Goal: Use online tool/utility: Utilize a website feature to perform a specific function

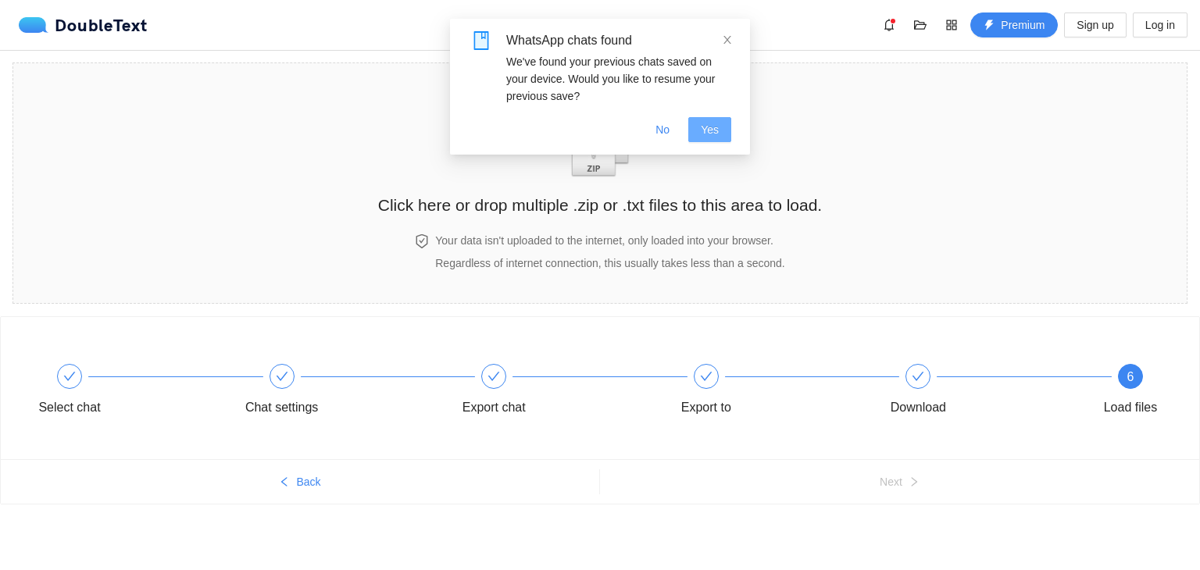
click at [716, 123] on span "Yes" at bounding box center [710, 129] width 18 height 17
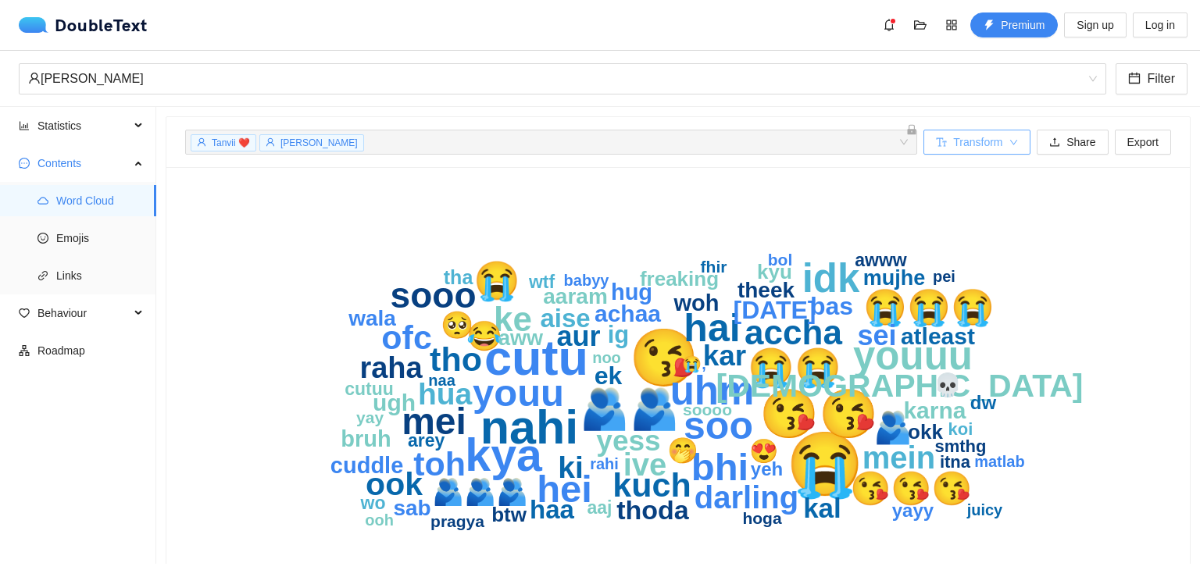
click at [1009, 145] on icon "down" at bounding box center [1013, 142] width 9 height 9
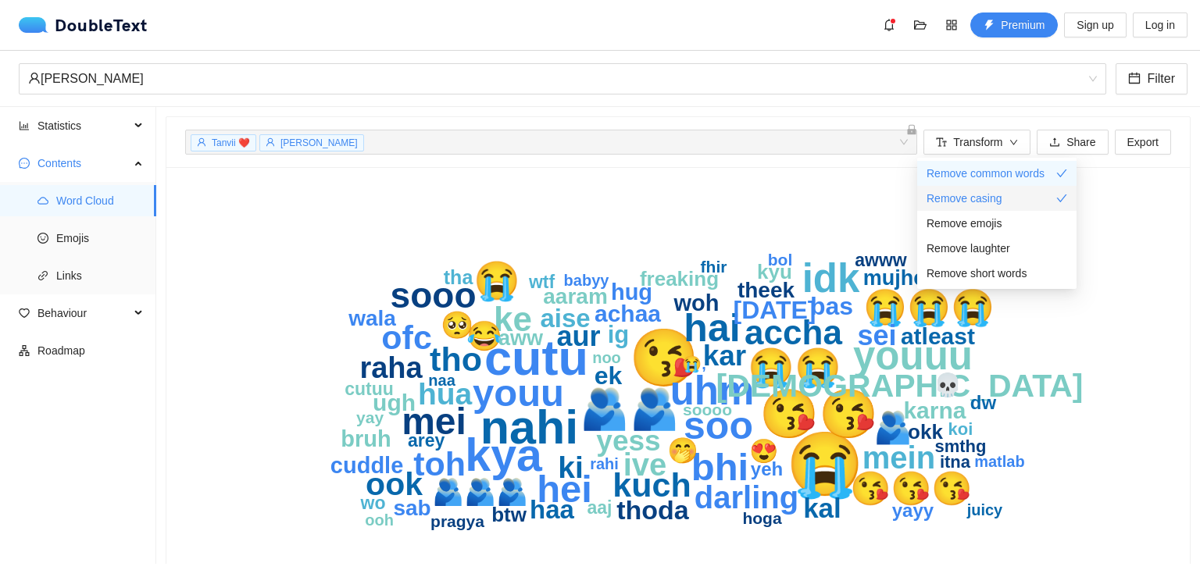
click at [1000, 195] on div "Remove casing" at bounding box center [996, 198] width 141 height 17
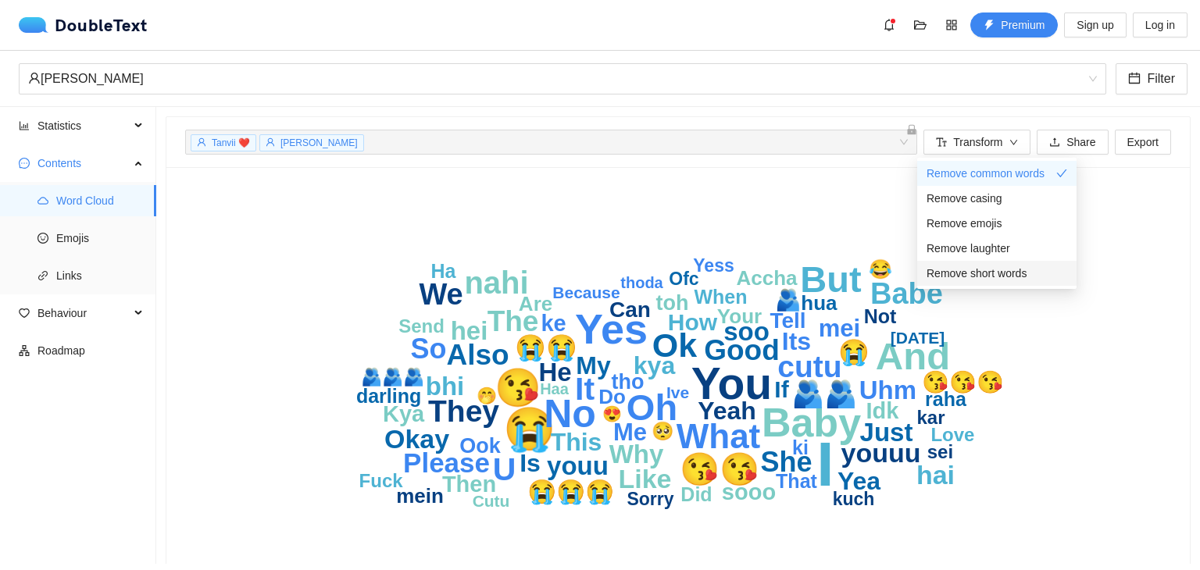
click at [987, 271] on span "Remove short words" at bounding box center [976, 273] width 100 height 17
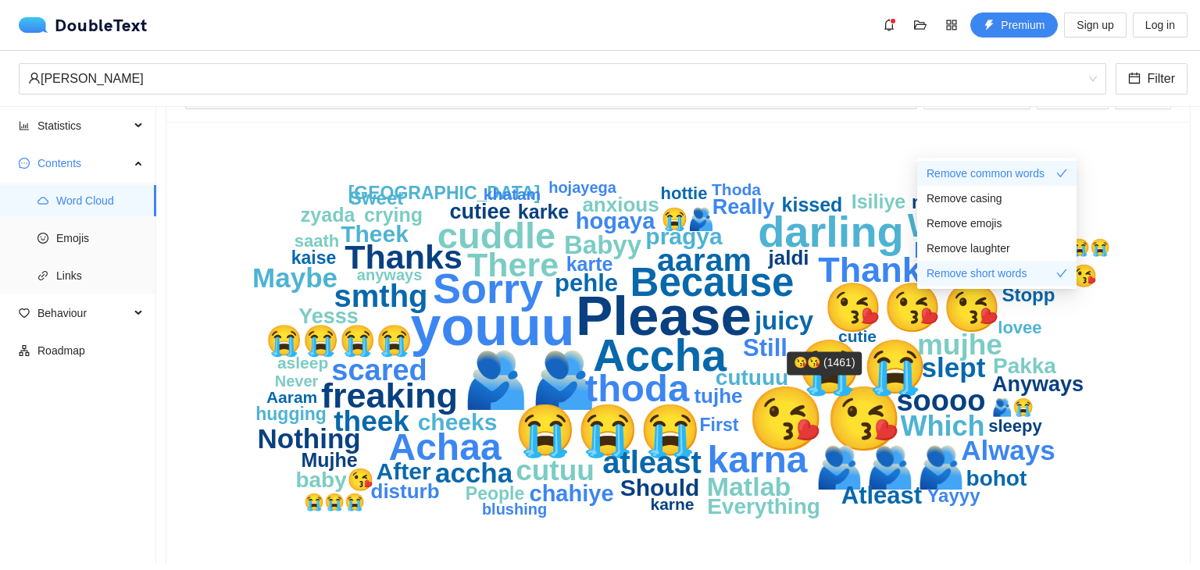
scroll to position [41, 0]
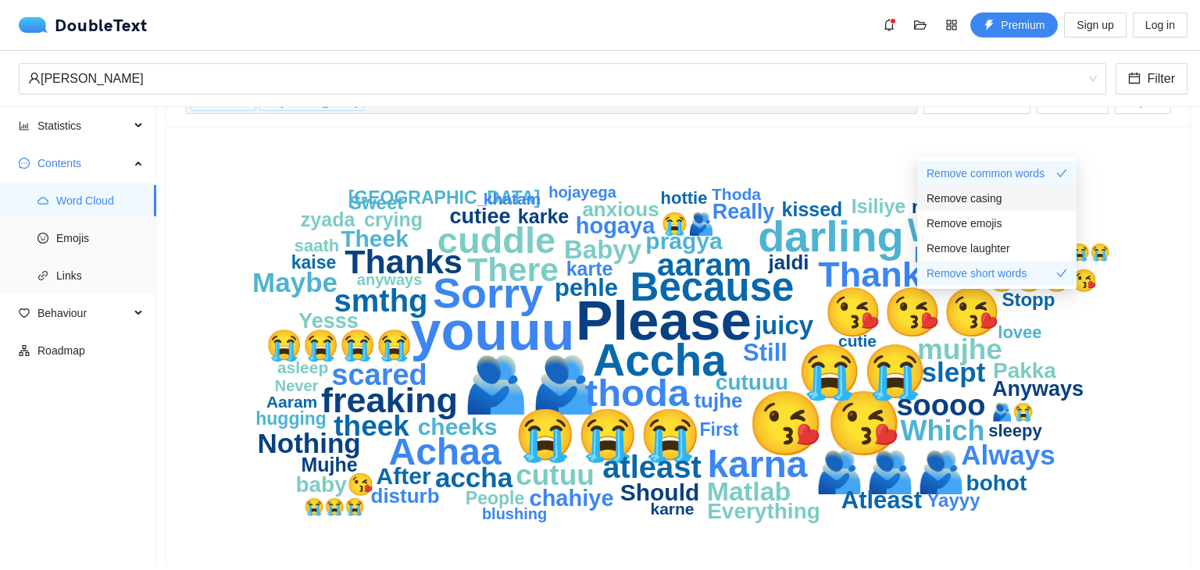
click at [980, 207] on li "Remove casing" at bounding box center [996, 198] width 159 height 25
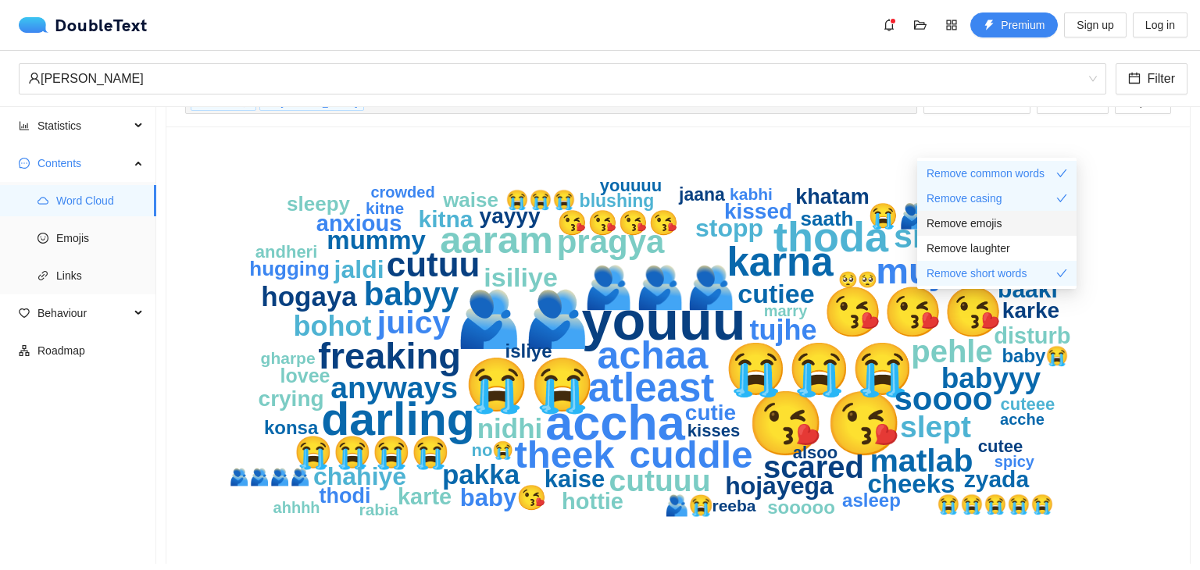
click at [1037, 228] on div "Remove emojis" at bounding box center [996, 223] width 141 height 17
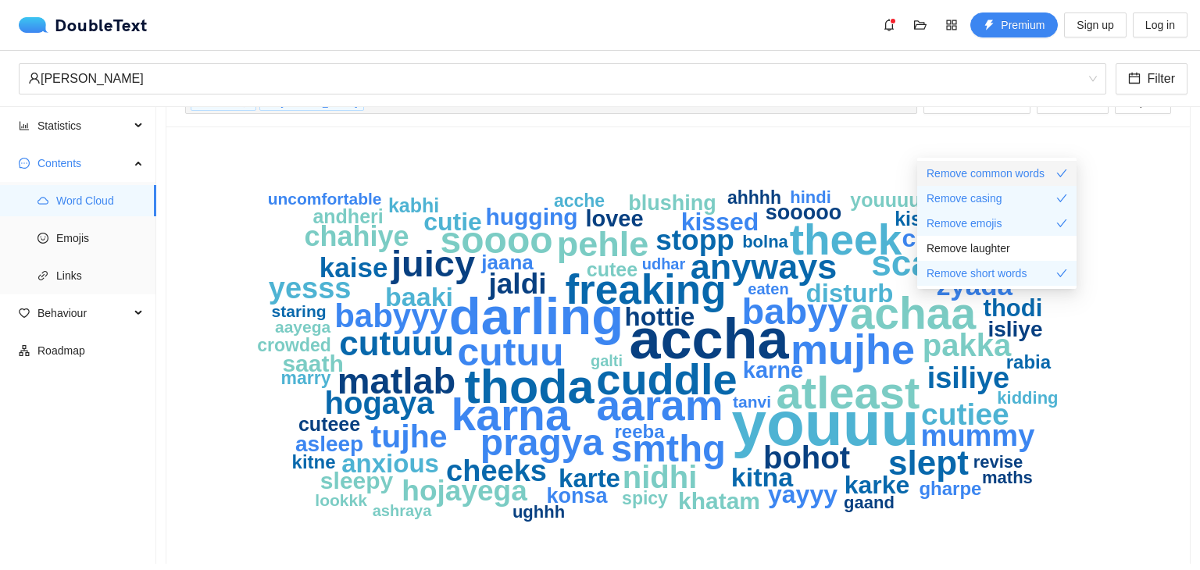
click at [1029, 170] on span "Remove common words" at bounding box center [985, 173] width 118 height 17
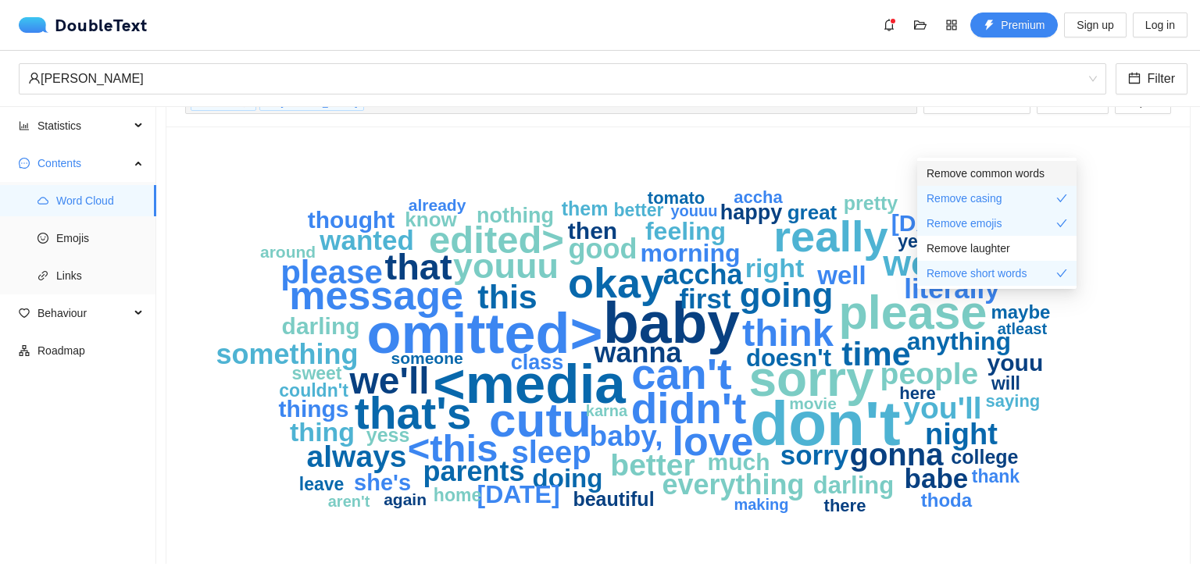
click at [1029, 173] on span "Remove common words" at bounding box center [985, 173] width 118 height 17
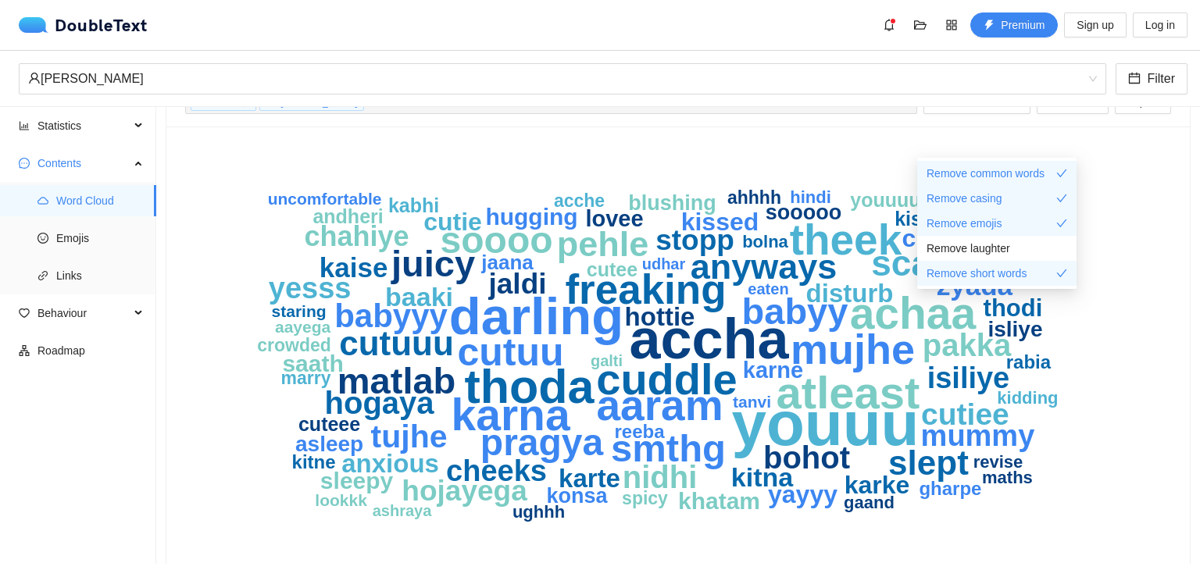
click at [1162, 344] on div "youuu accha darling thoda atleast [PERSON_NAME] achaa cuddle theek aaram mujhe …" at bounding box center [677, 349] width 1023 height 444
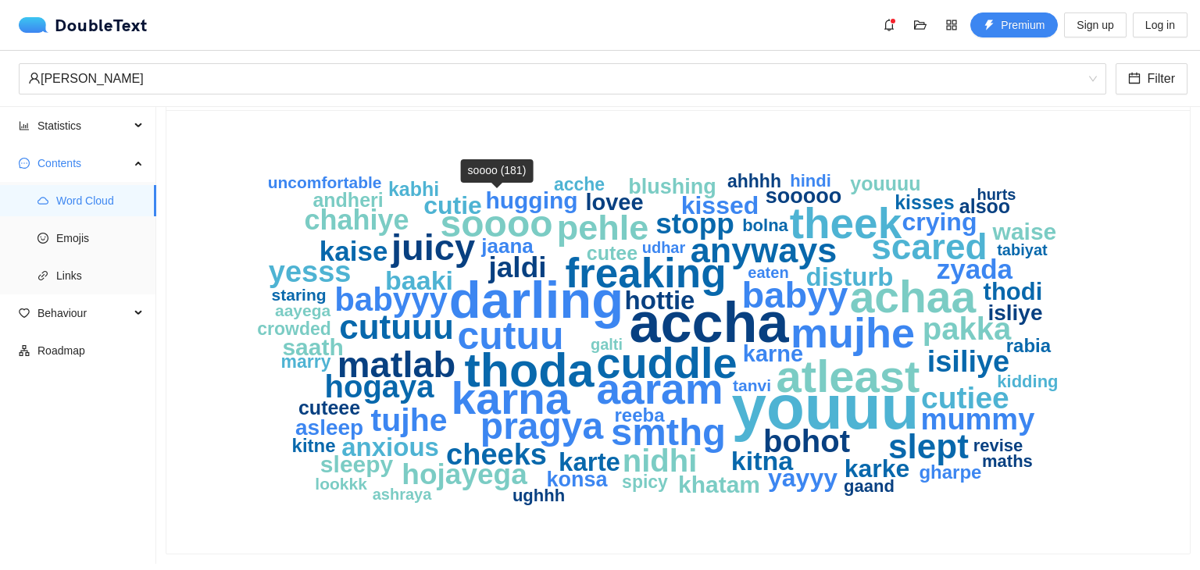
scroll to position [0, 0]
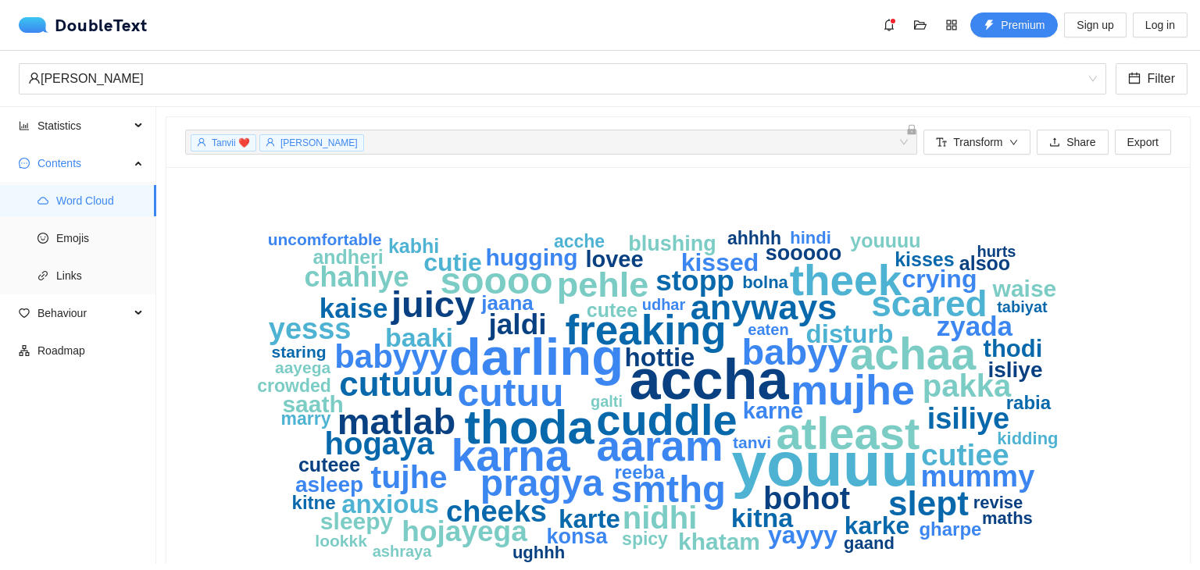
click at [239, 145] on span "Tanvii ❤️" at bounding box center [231, 142] width 38 height 11
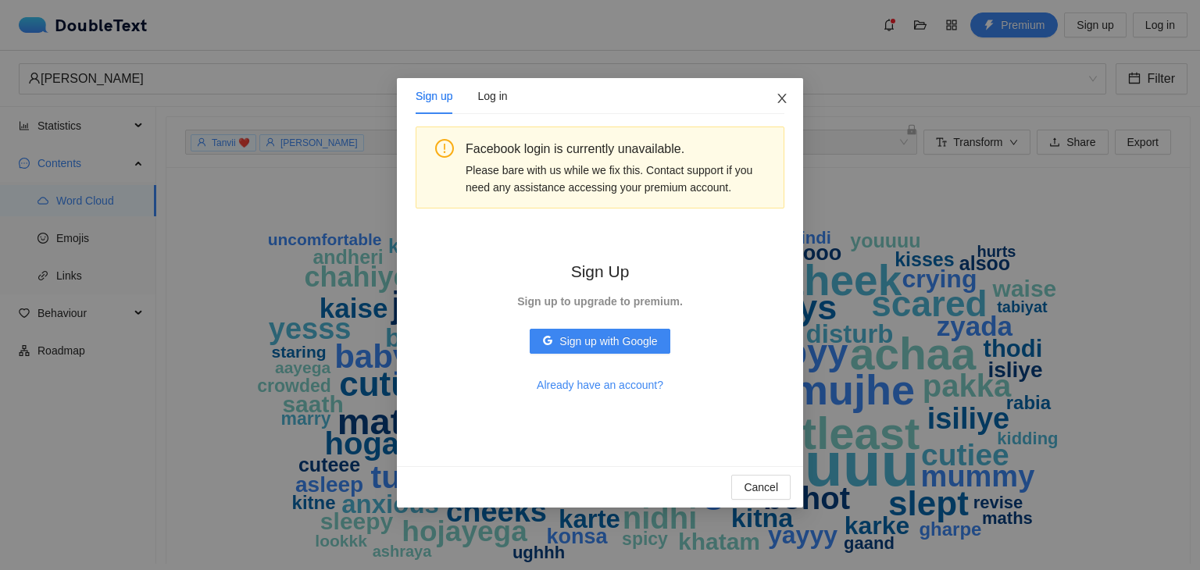
click at [768, 102] on span "Close" at bounding box center [782, 99] width 42 height 42
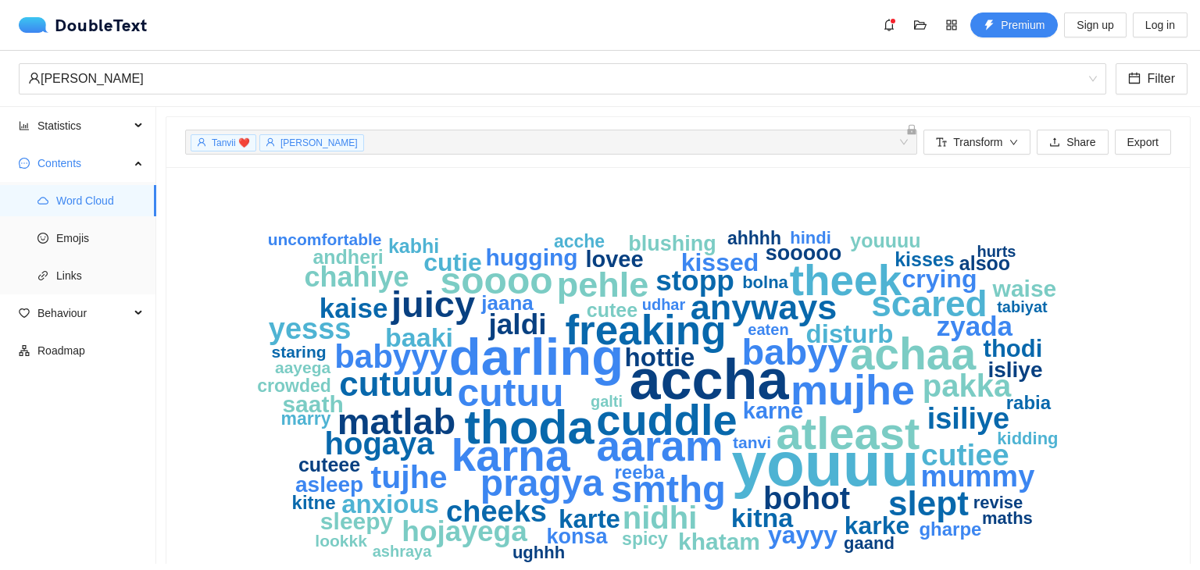
click at [553, 170] on div "youuu accha darling thoda atleast [PERSON_NAME] achaa cuddle theek aaram mujhe …" at bounding box center [677, 389] width 1023 height 444
click at [909, 145] on div "Tanvii ❤️ Hanif + 0 ..." at bounding box center [551, 142] width 732 height 25
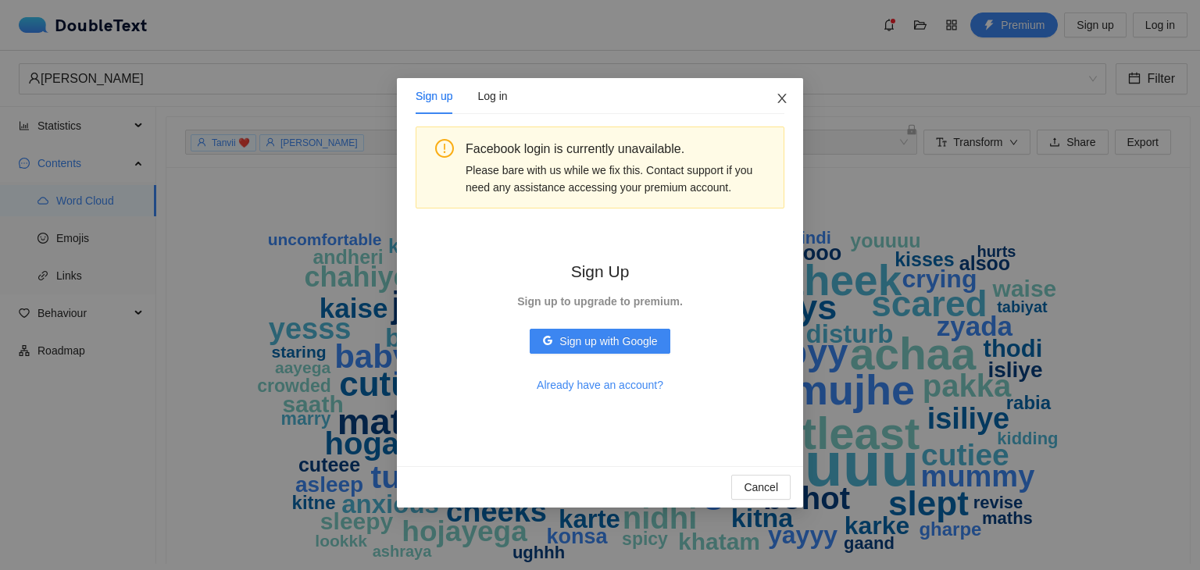
click at [783, 99] on span "Close" at bounding box center [782, 99] width 42 height 42
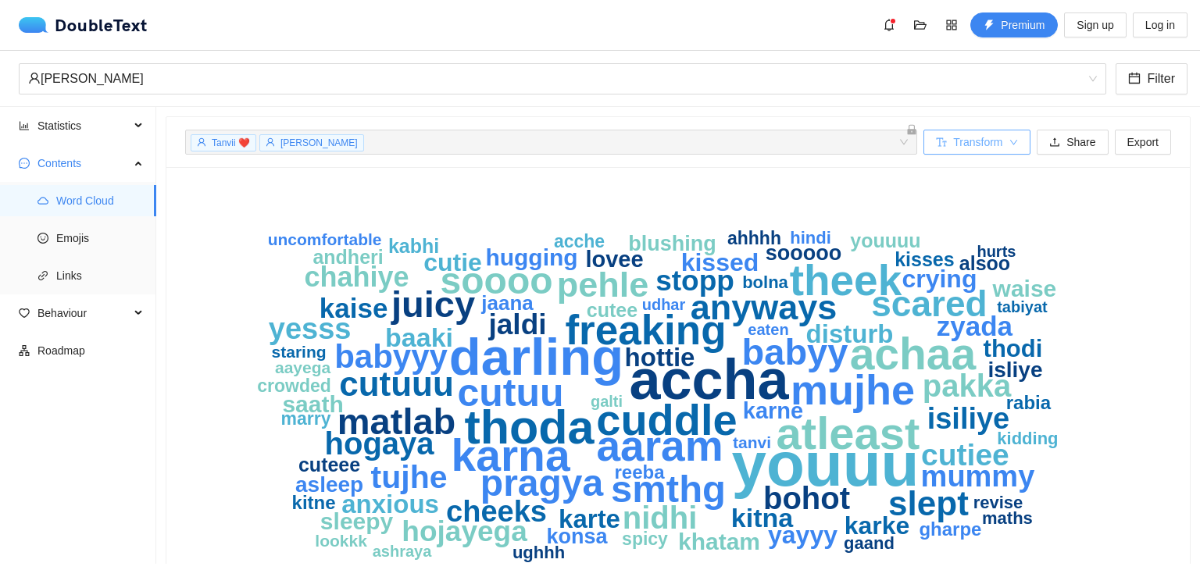
click at [1009, 141] on icon "down" at bounding box center [1013, 142] width 9 height 9
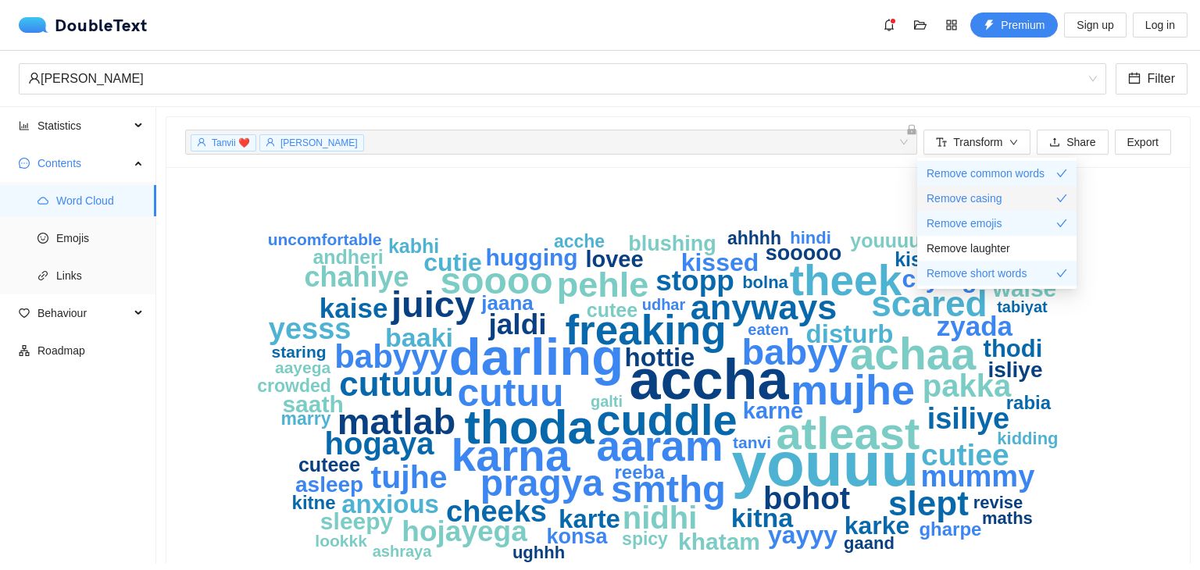
click at [1016, 202] on div "Remove casing" at bounding box center [996, 198] width 141 height 17
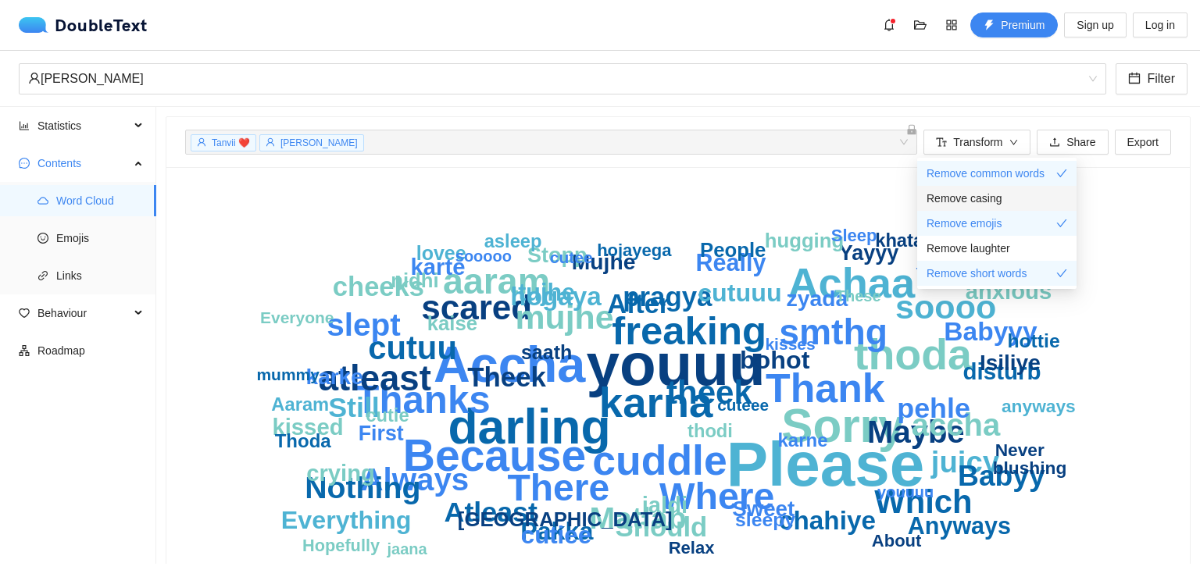
click at [1019, 200] on div "Remove casing" at bounding box center [996, 198] width 141 height 17
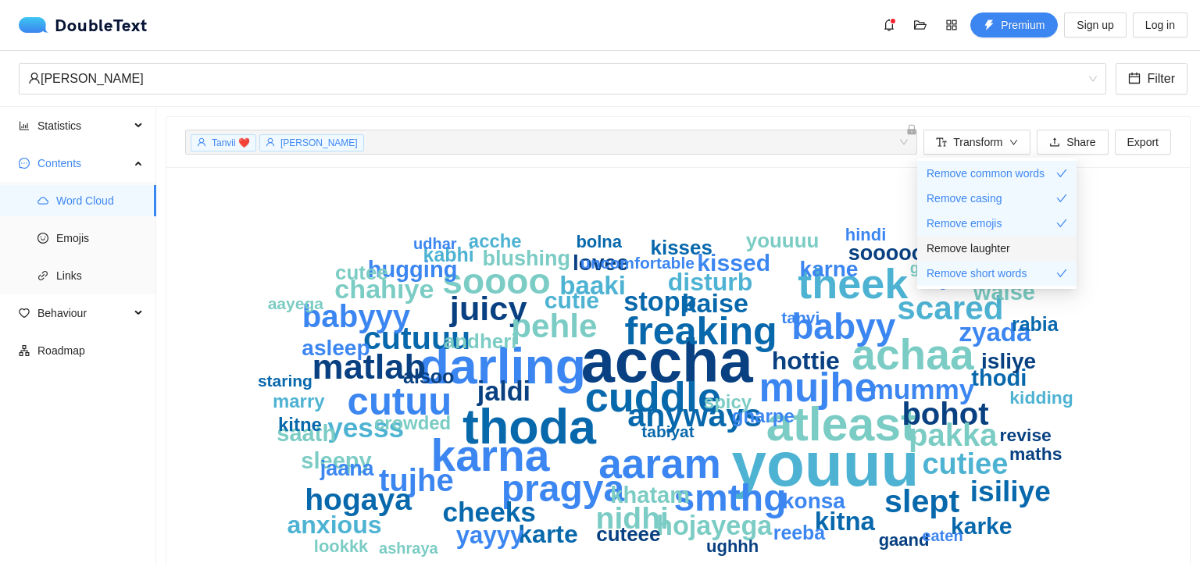
click at [1019, 249] on div "Remove laughter" at bounding box center [996, 248] width 141 height 17
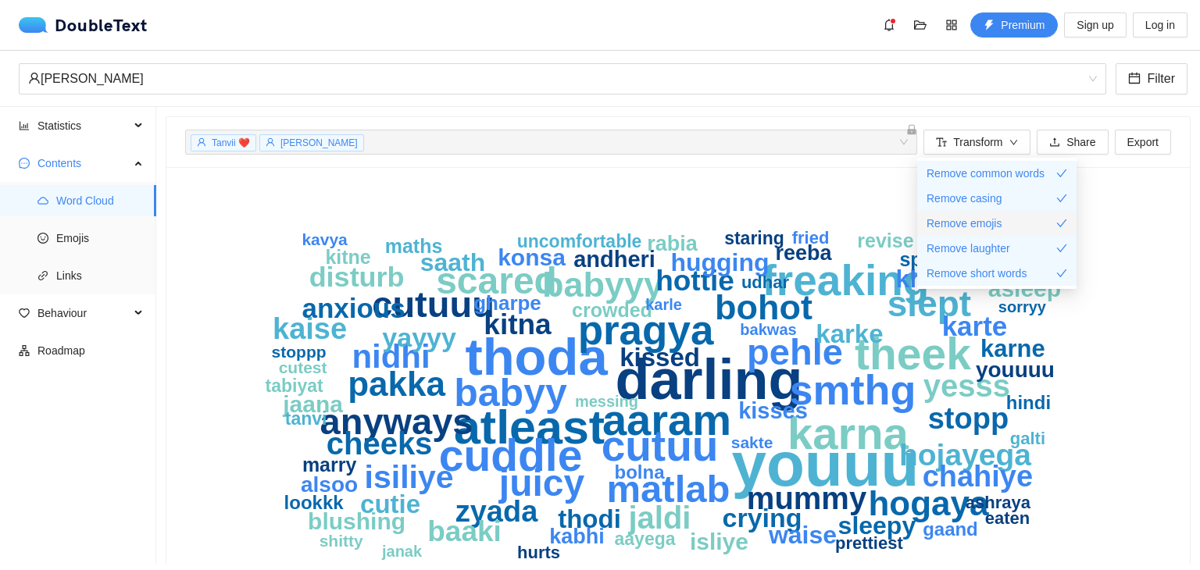
click at [1023, 217] on div "Remove emojis" at bounding box center [996, 223] width 141 height 17
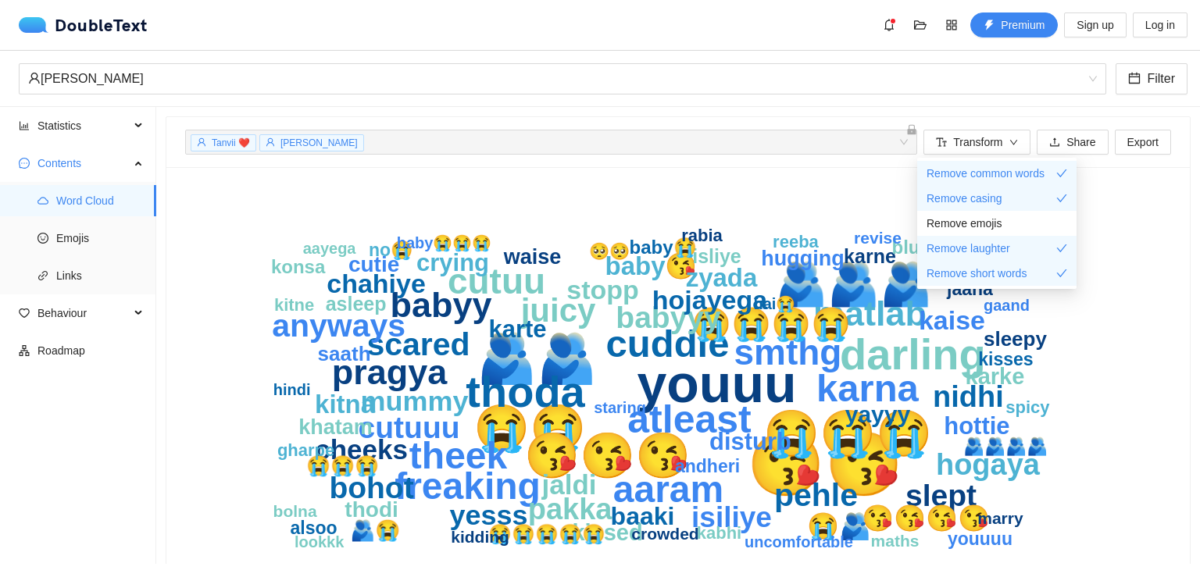
click at [1105, 252] on icon "😘😘 youuu 🫂🫂 😭😭 😭😭😭 😘😘😘 darling thoda 🫂🫂🫂 atleast [PERSON_NAME] cuddle theek aar…" at bounding box center [672, 389] width 974 height 406
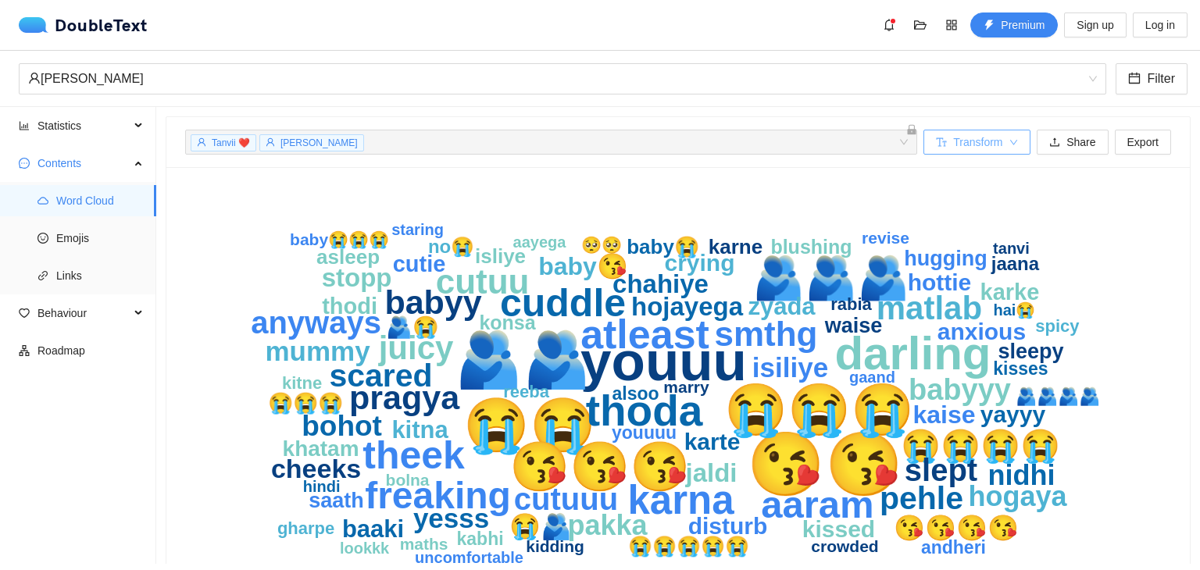
click at [990, 136] on span "Transform" at bounding box center [977, 142] width 49 height 17
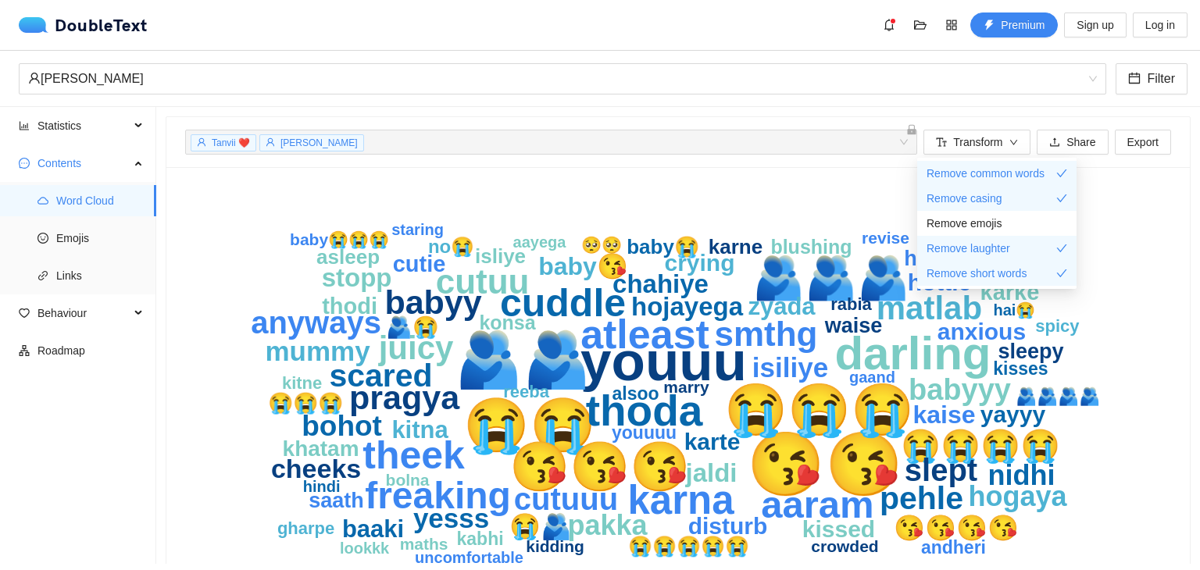
click at [1108, 307] on icon "😘😘 youuu 🫂🫂 😭😭 😭😭😭 😘😘😘 darling thoda 🫂🫂🫂 atleast [PERSON_NAME] cuddle theek aar…" at bounding box center [672, 389] width 974 height 406
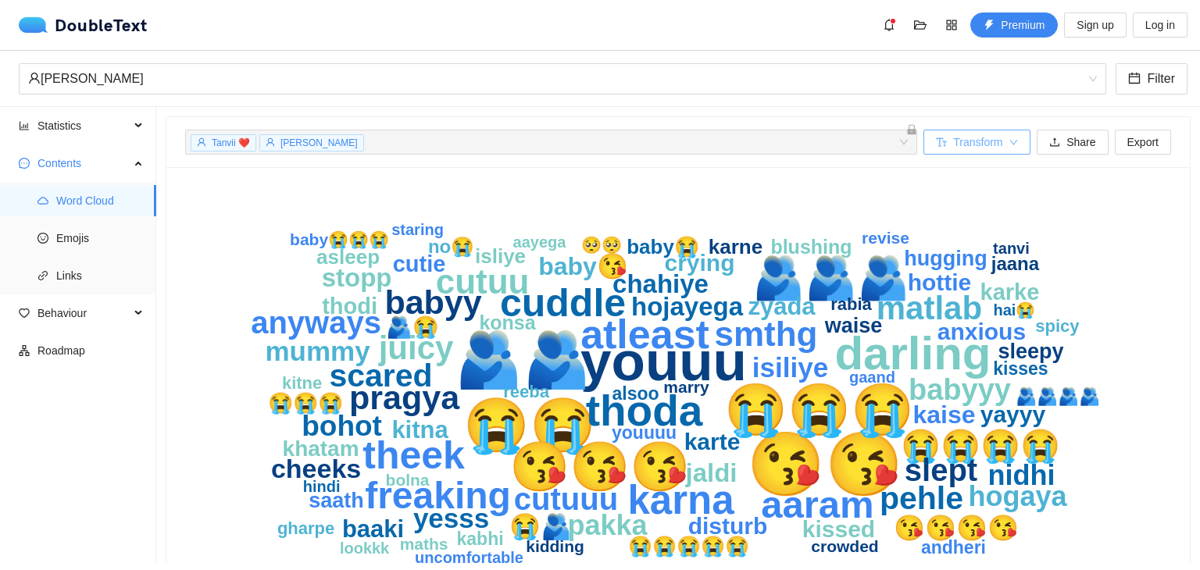
click at [999, 139] on button "Transform" at bounding box center [976, 142] width 107 height 25
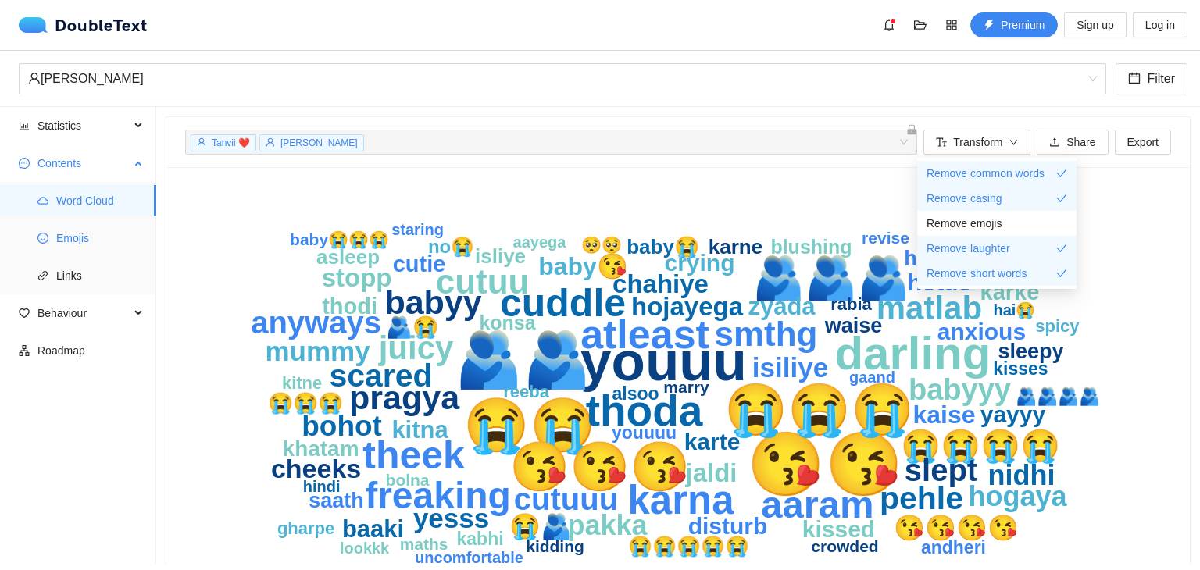
click at [96, 251] on span "Emojis" at bounding box center [99, 238] width 87 height 31
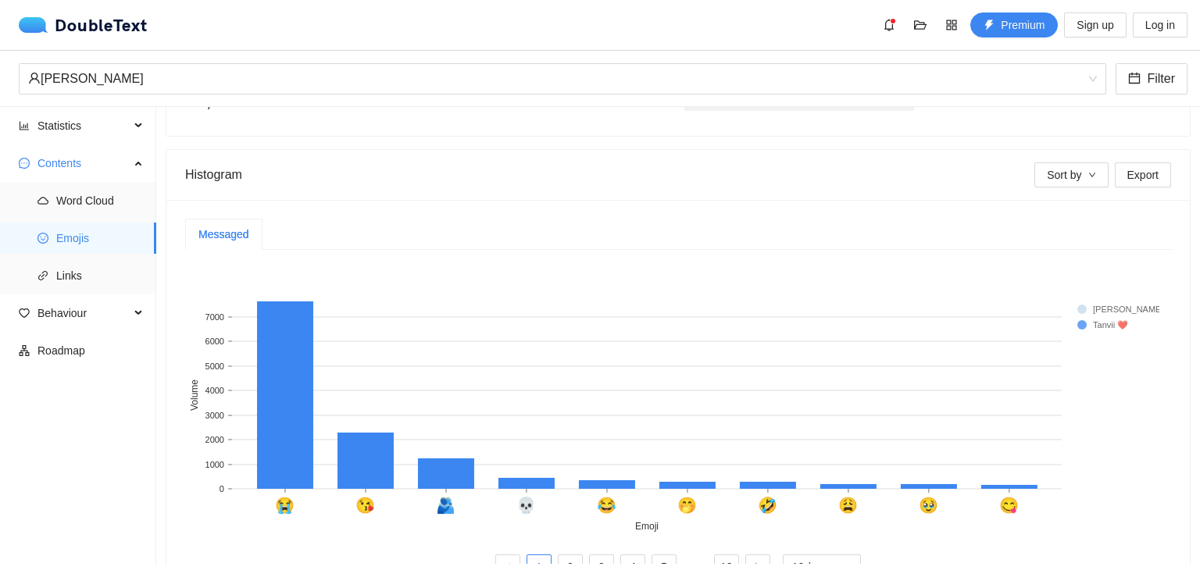
scroll to position [308, 0]
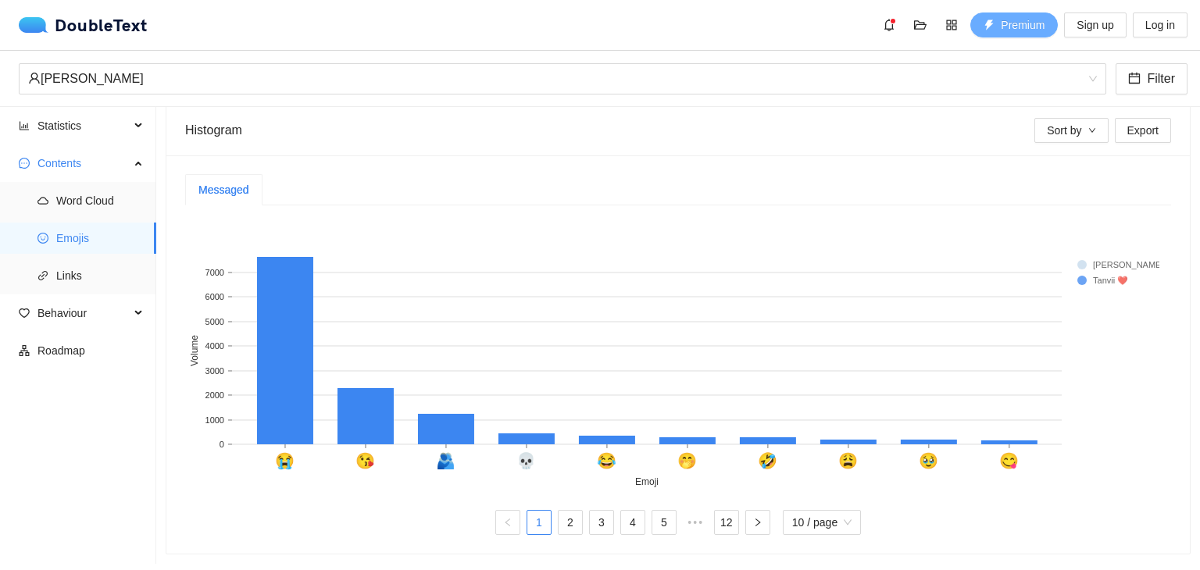
drag, startPoint x: 1017, startPoint y: 23, endPoint x: 776, endPoint y: -67, distance: 257.1
click at [776, 0] on html "DoubleText Premium Sign up Log in Click here or drop multiple .zip or .txt file…" at bounding box center [600, 285] width 1200 height 570
click at [559, 511] on link "2" at bounding box center [570, 522] width 23 height 23
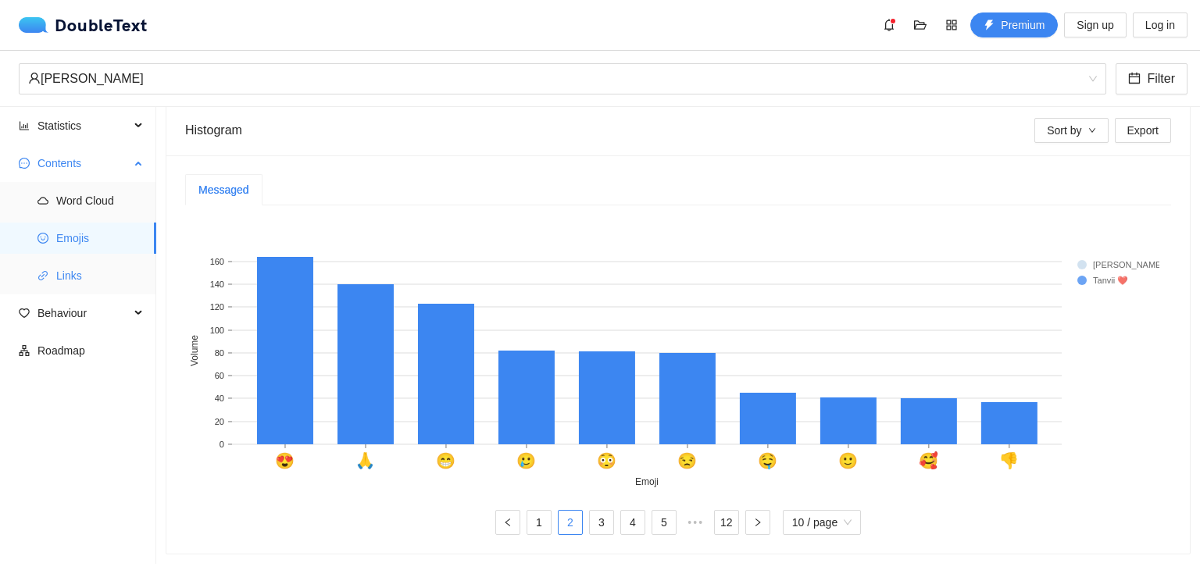
click at [116, 284] on span "Links" at bounding box center [99, 275] width 87 height 31
click at [102, 278] on span "Links" at bounding box center [99, 275] width 87 height 31
click at [137, 313] on icon at bounding box center [140, 313] width 8 height 0
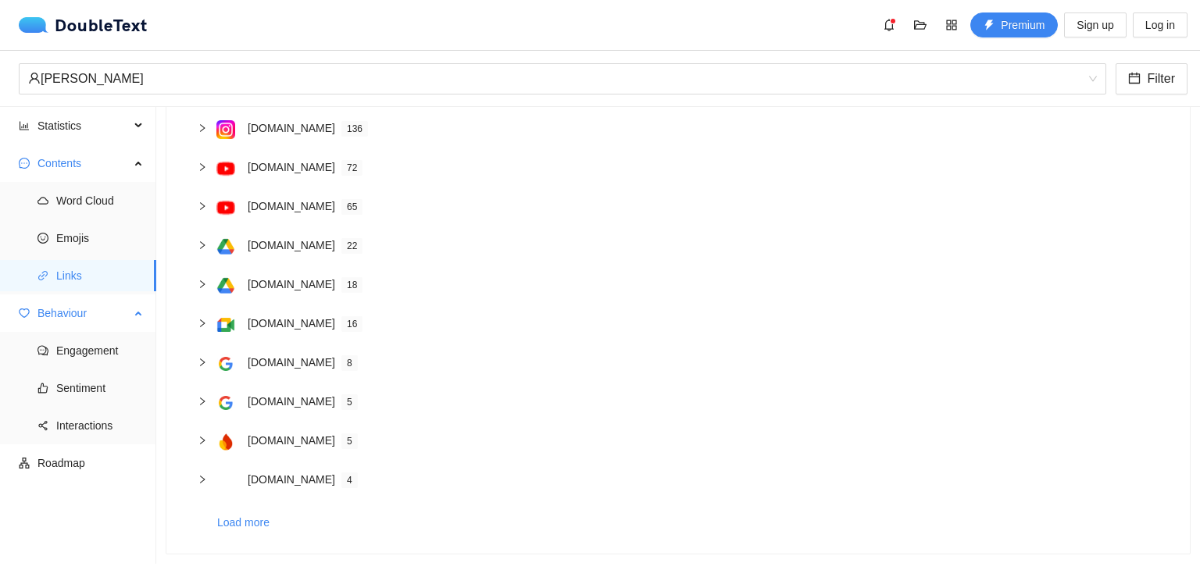
scroll to position [170, 0]
click at [100, 394] on span "Sentiment" at bounding box center [99, 388] width 87 height 31
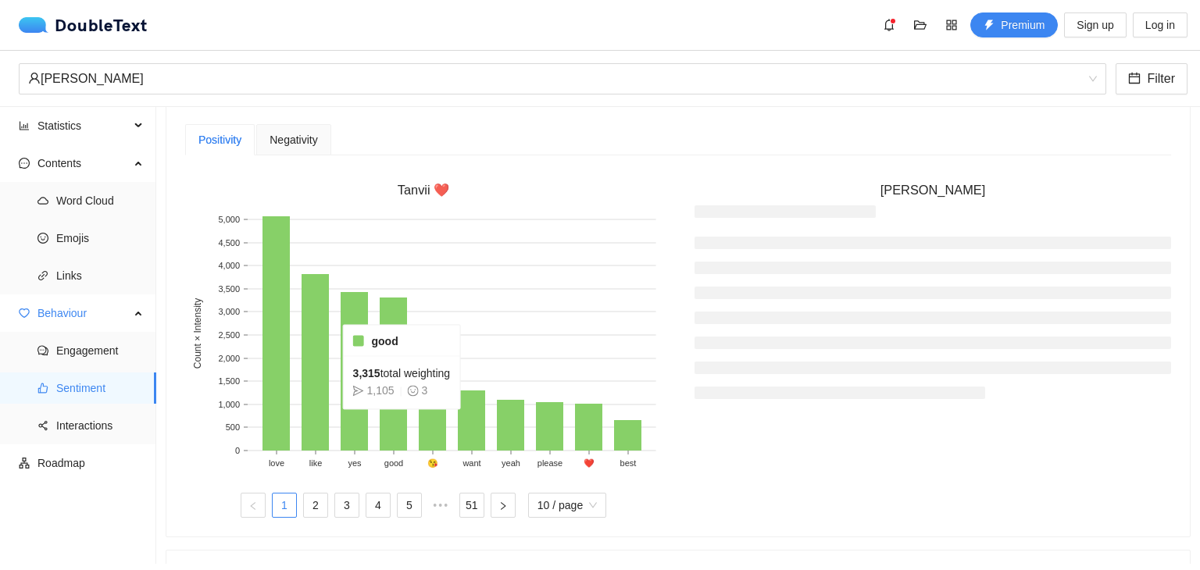
scroll to position [386, 0]
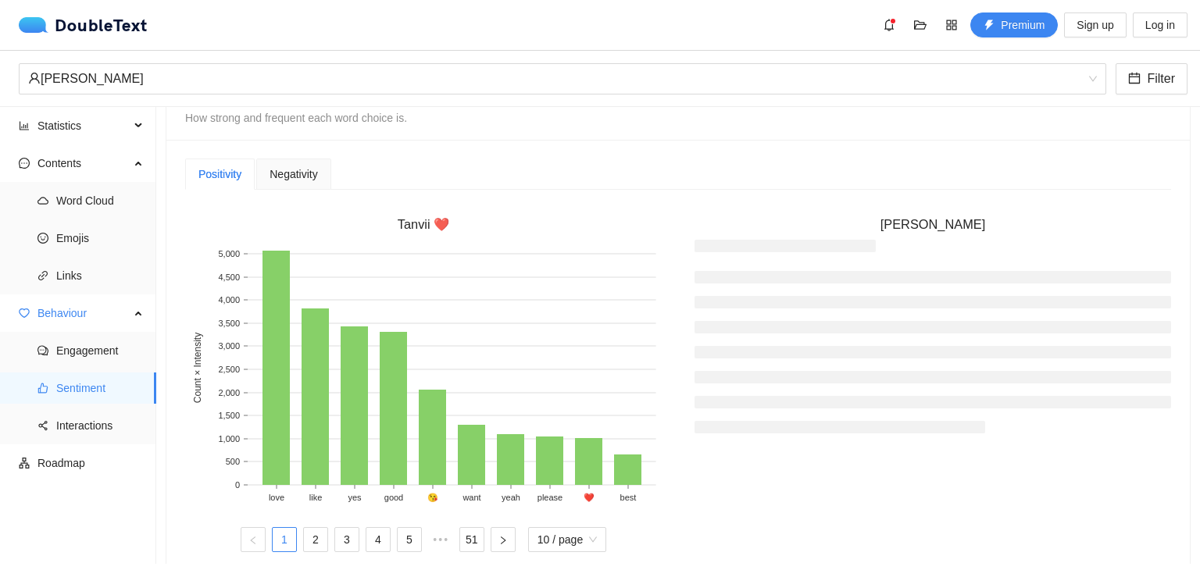
click at [292, 160] on div "Negativity" at bounding box center [293, 174] width 74 height 31
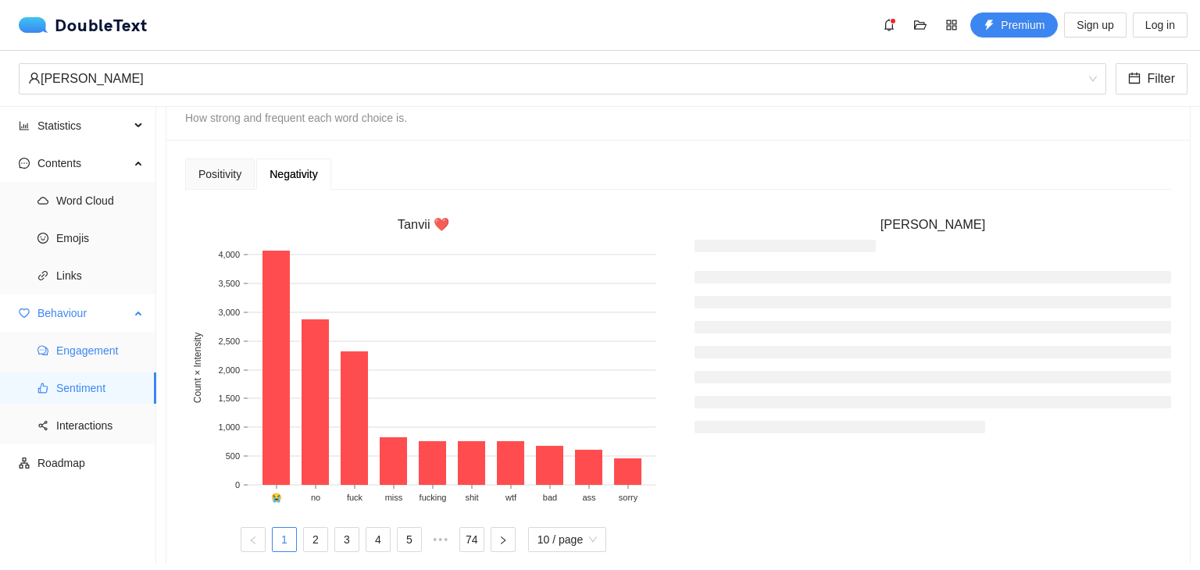
click at [87, 354] on span "Engagement" at bounding box center [99, 350] width 87 height 31
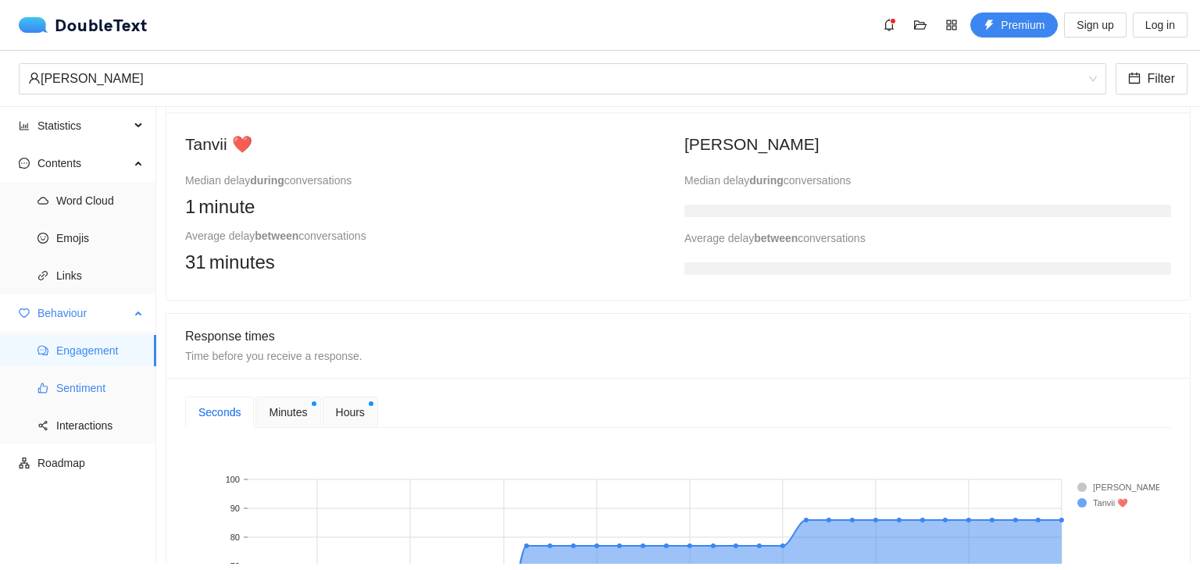
click at [62, 388] on span "Sentiment" at bounding box center [99, 388] width 87 height 31
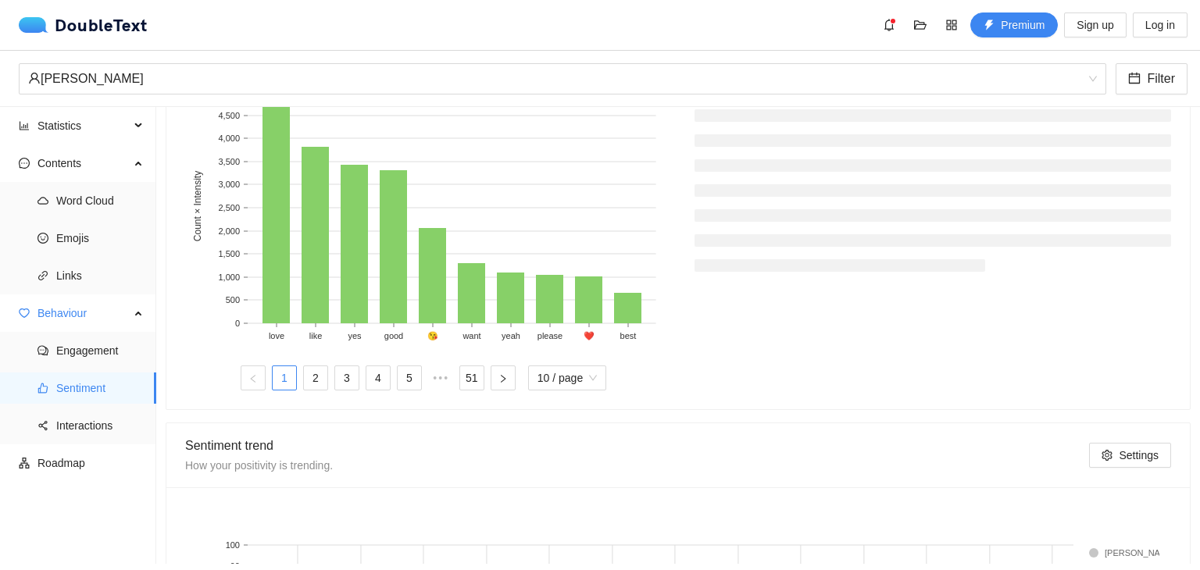
scroll to position [544, 0]
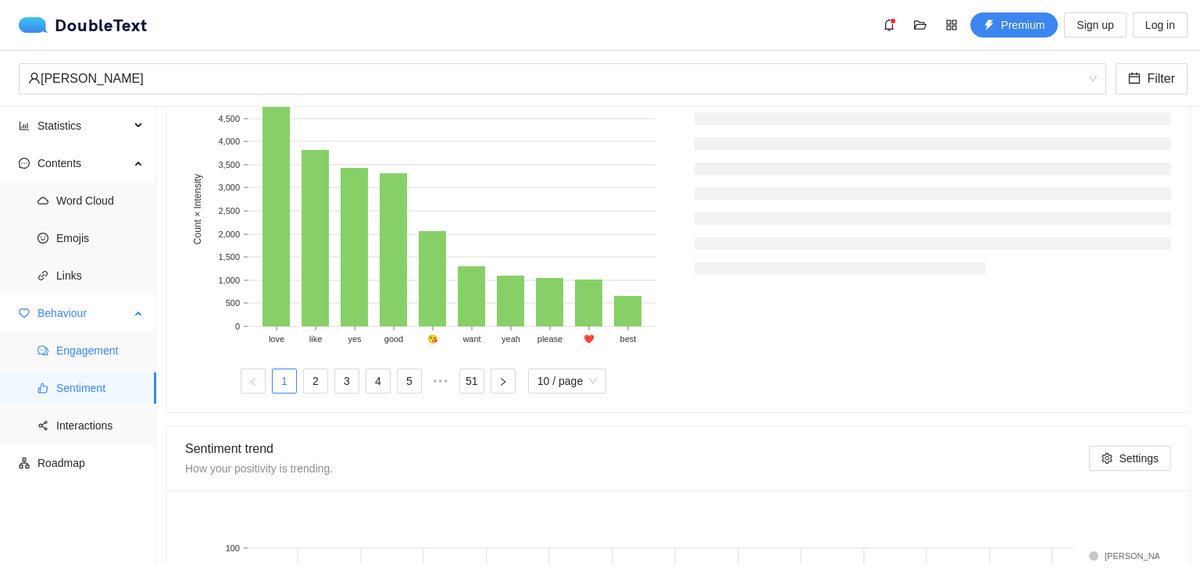
click at [95, 359] on span "Engagement" at bounding box center [99, 350] width 87 height 31
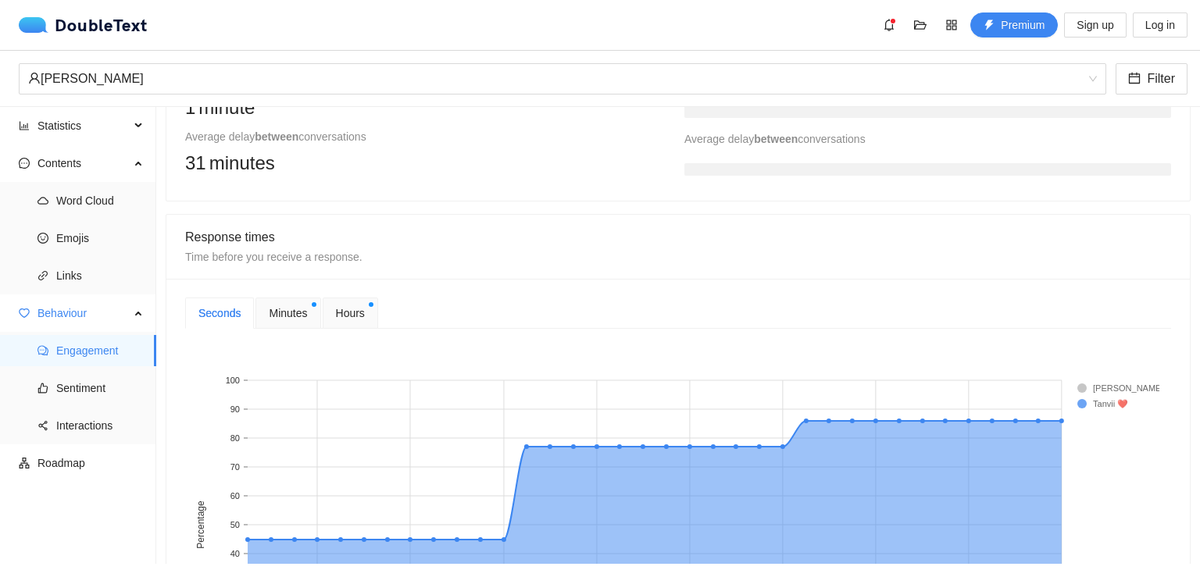
scroll to position [423, 0]
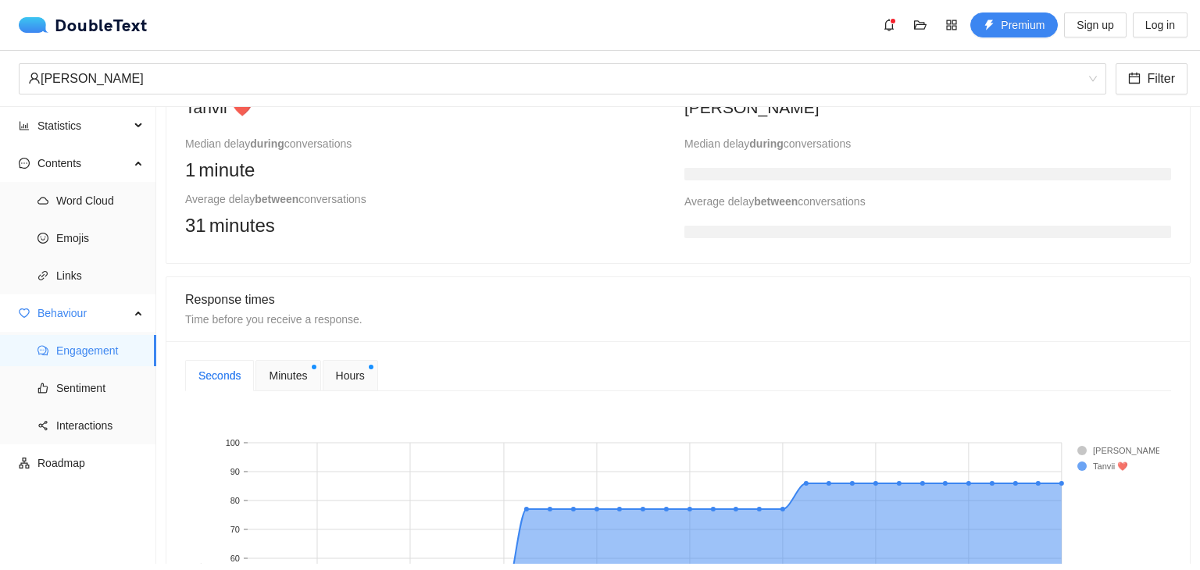
click at [354, 385] on div "Hours" at bounding box center [350, 375] width 55 height 31
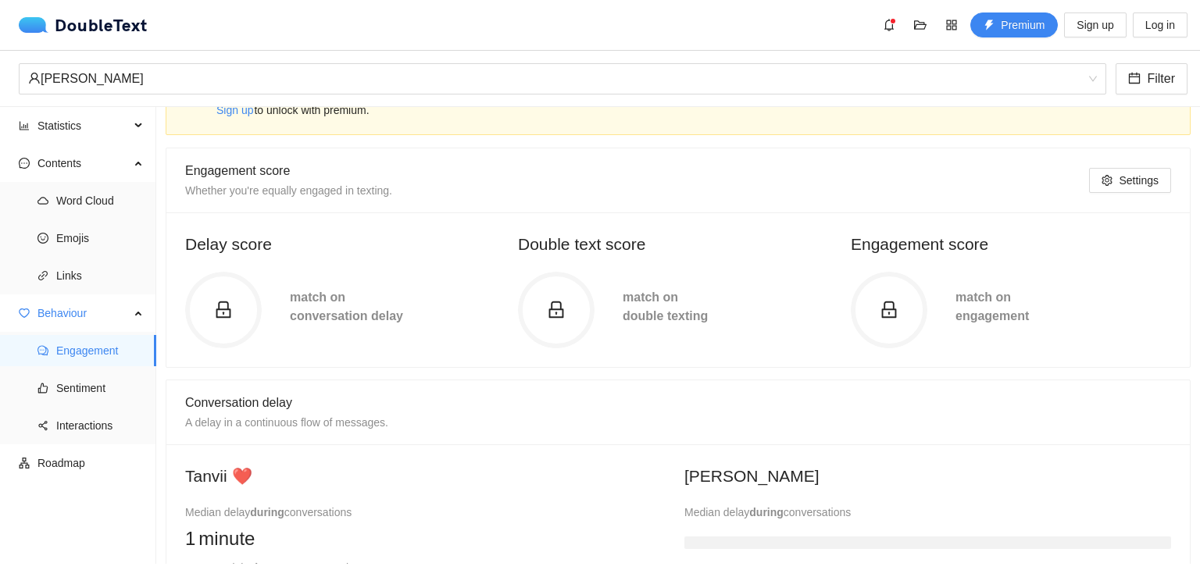
scroll to position [0, 0]
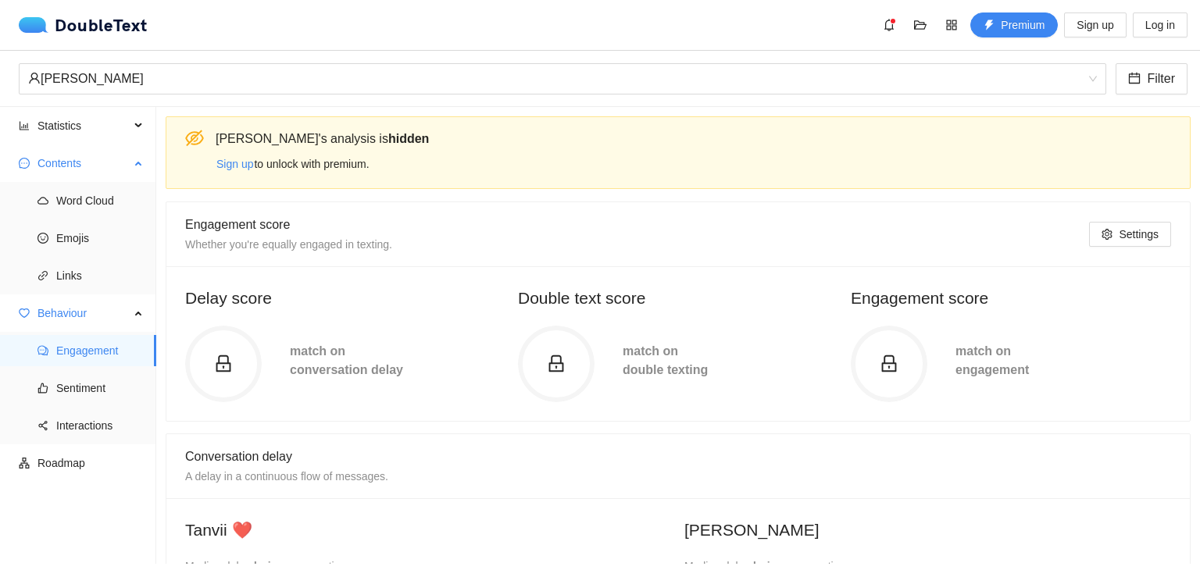
click at [99, 164] on span "Contents" at bounding box center [83, 163] width 92 height 31
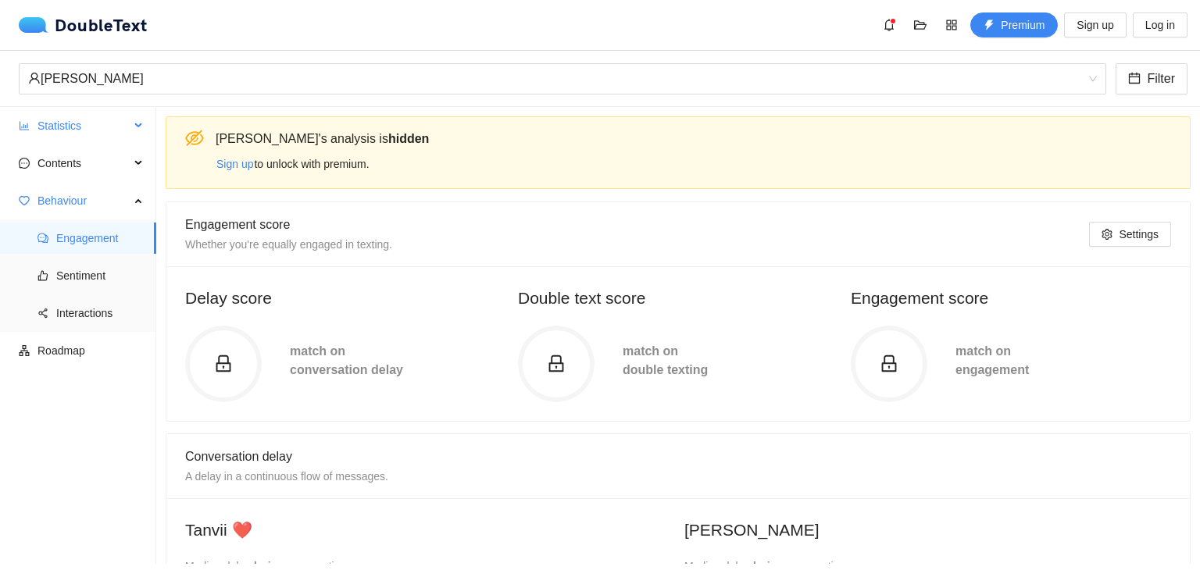
click at [91, 127] on span "Statistics" at bounding box center [83, 125] width 92 height 31
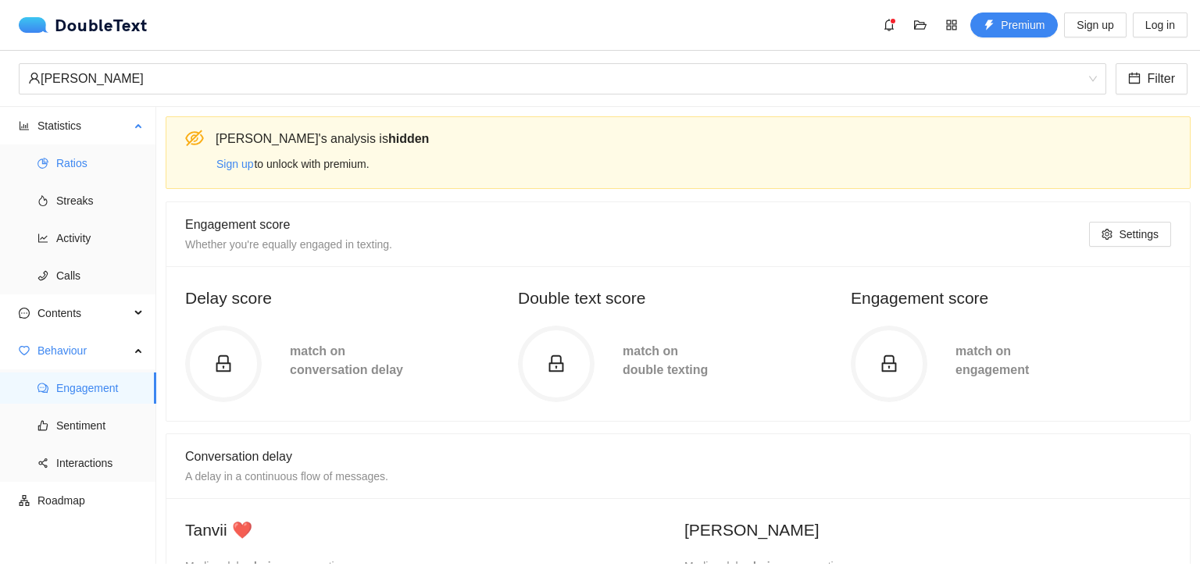
click at [91, 169] on span "Ratios" at bounding box center [99, 163] width 87 height 31
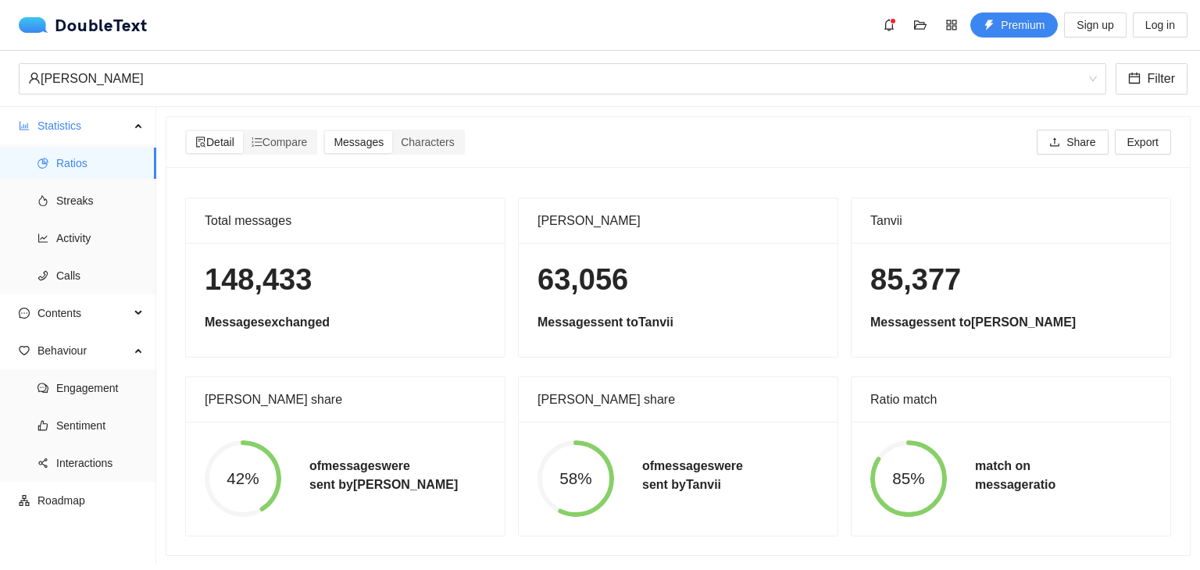
scroll to position [12, 0]
click at [440, 134] on span "Characters" at bounding box center [427, 140] width 53 height 12
click at [392, 130] on input "Characters" at bounding box center [392, 130] width 0 height 0
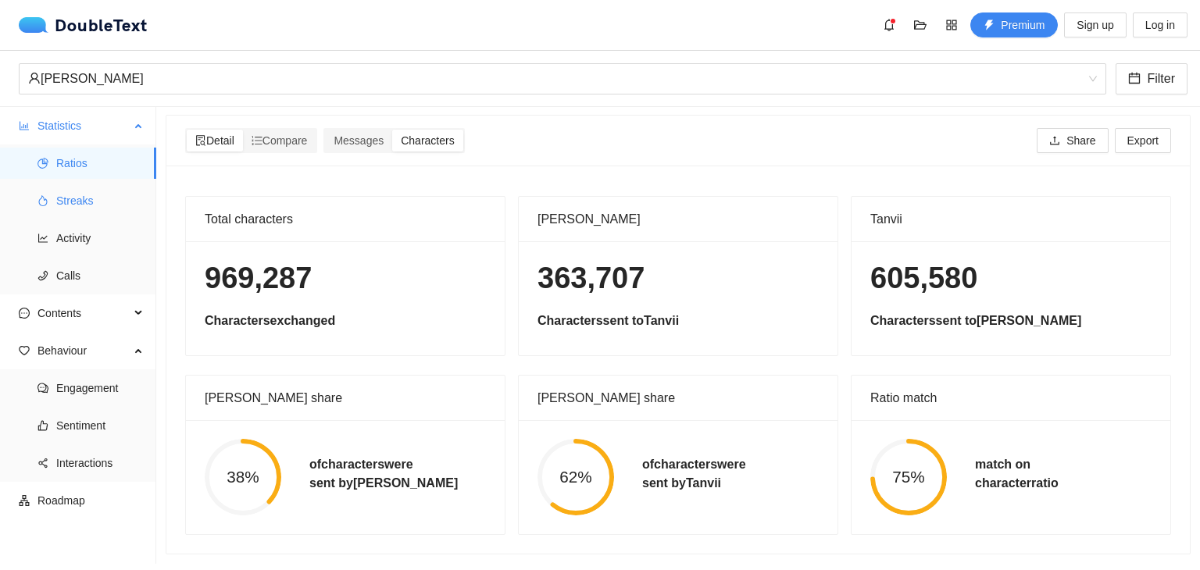
click at [96, 212] on span "Streaks" at bounding box center [99, 200] width 87 height 31
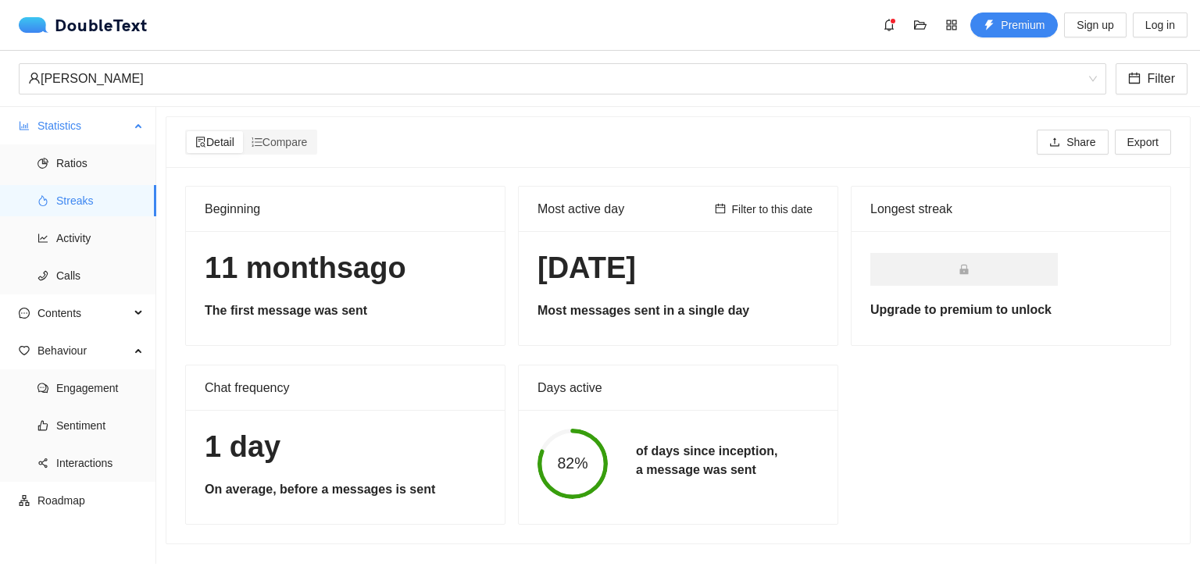
scroll to position [1, 0]
click at [96, 249] on span "Activity" at bounding box center [99, 238] width 87 height 31
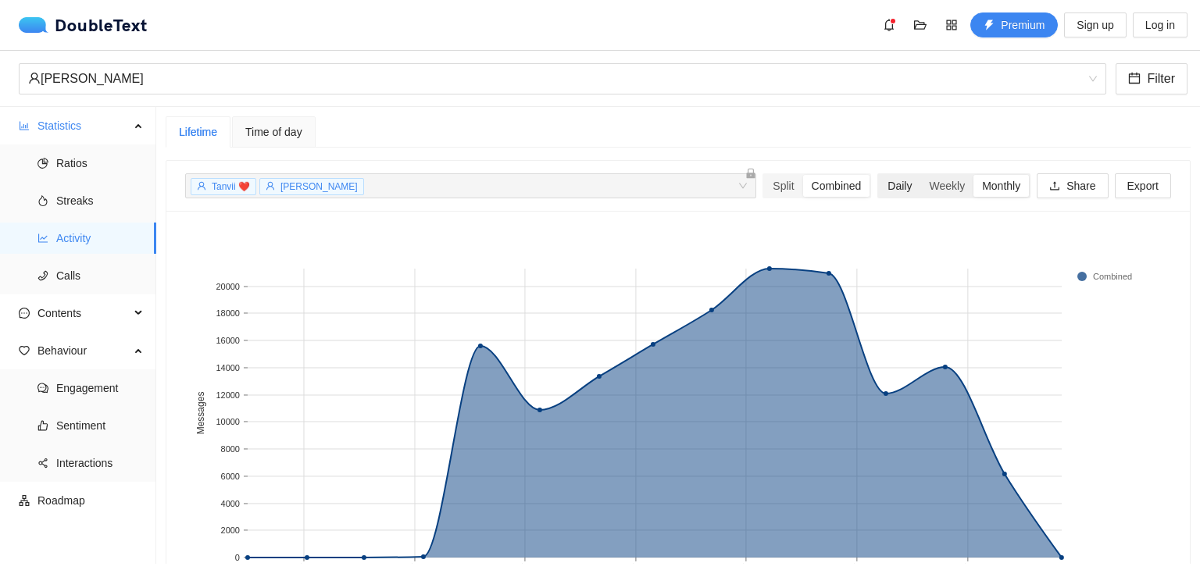
click at [887, 187] on div "Daily" at bounding box center [899, 186] width 41 height 22
click at [879, 175] on input "Daily" at bounding box center [879, 175] width 0 height 0
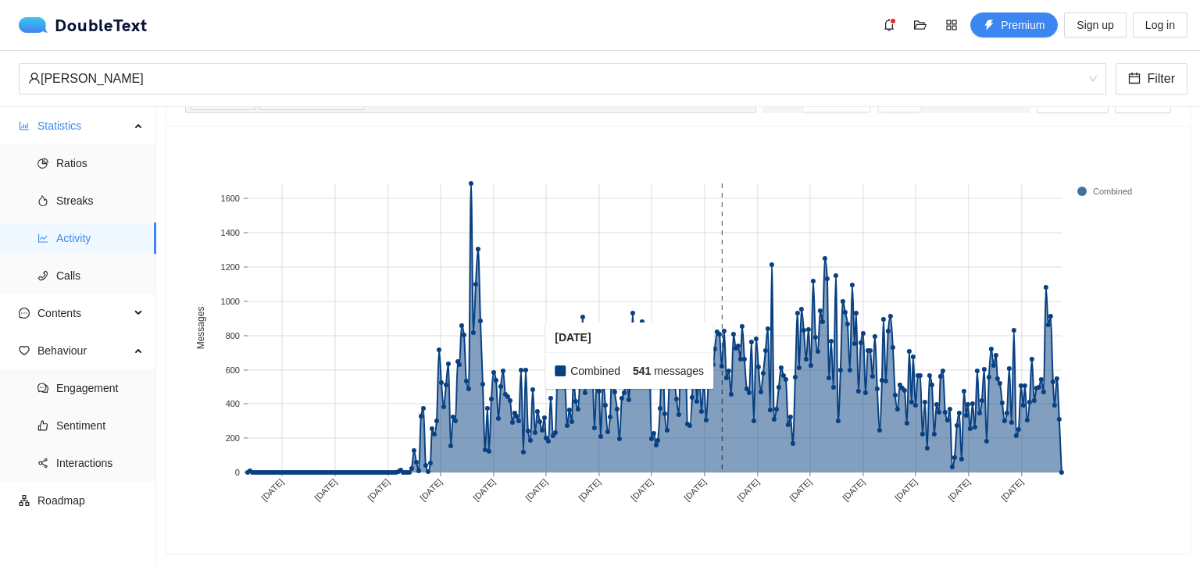
scroll to position [33, 0]
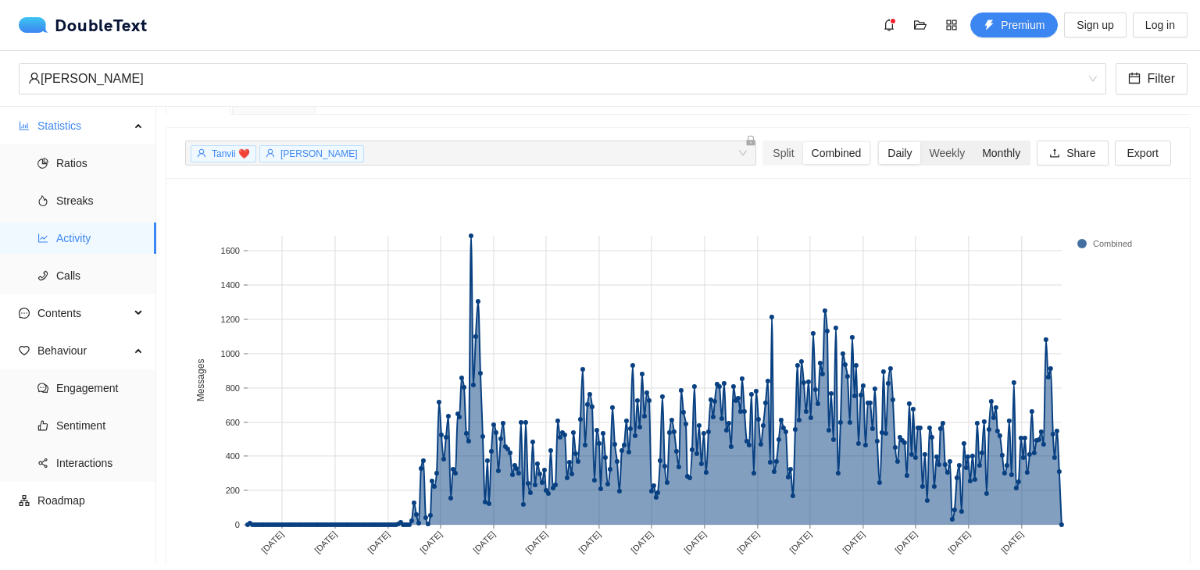
click at [991, 153] on div "Monthly" at bounding box center [1000, 153] width 55 height 22
click at [973, 142] on input "Monthly" at bounding box center [973, 142] width 0 height 0
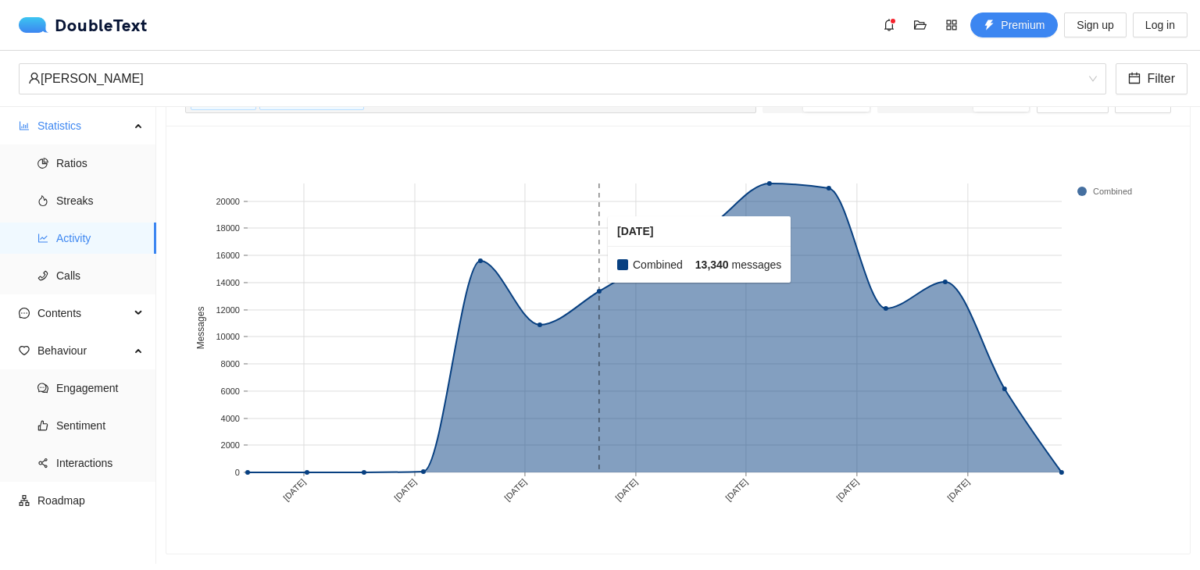
scroll to position [0, 0]
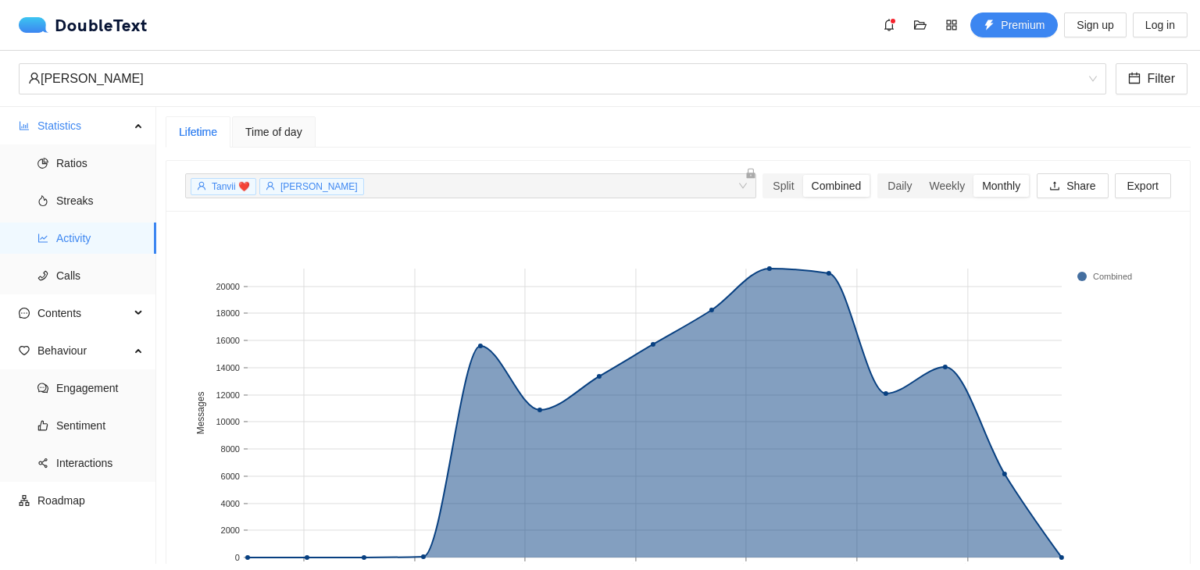
click at [281, 127] on span "Time of day" at bounding box center [273, 132] width 57 height 11
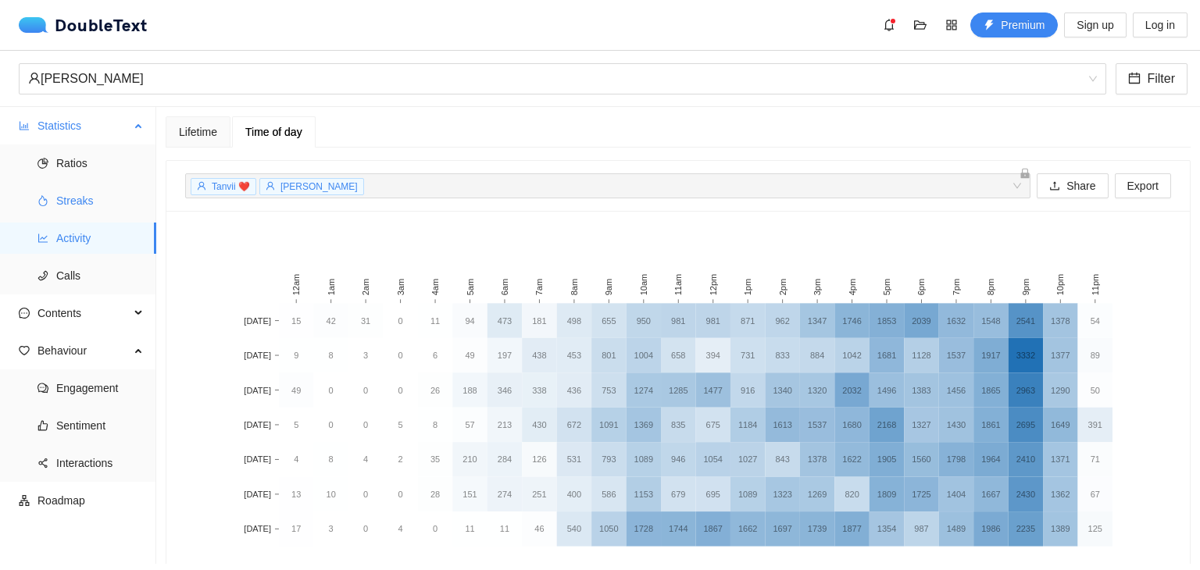
click at [86, 186] on span "Streaks" at bounding box center [99, 200] width 87 height 31
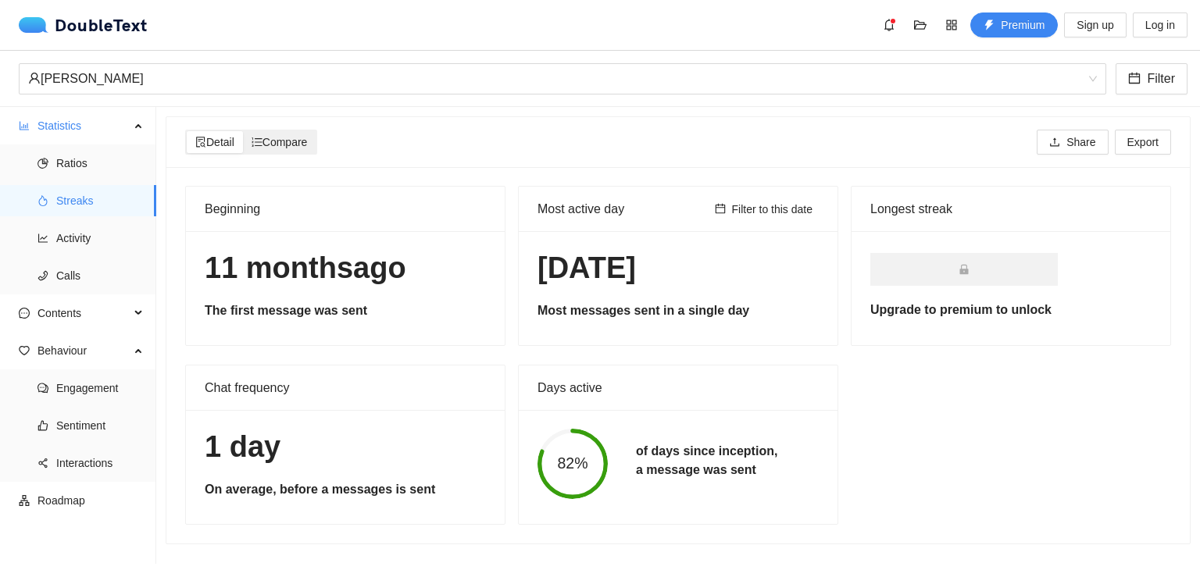
click at [281, 141] on span "Compare" at bounding box center [280, 142] width 56 height 12
click at [243, 131] on input "Compare" at bounding box center [243, 131] width 0 height 0
